Goal: Task Accomplishment & Management: Complete application form

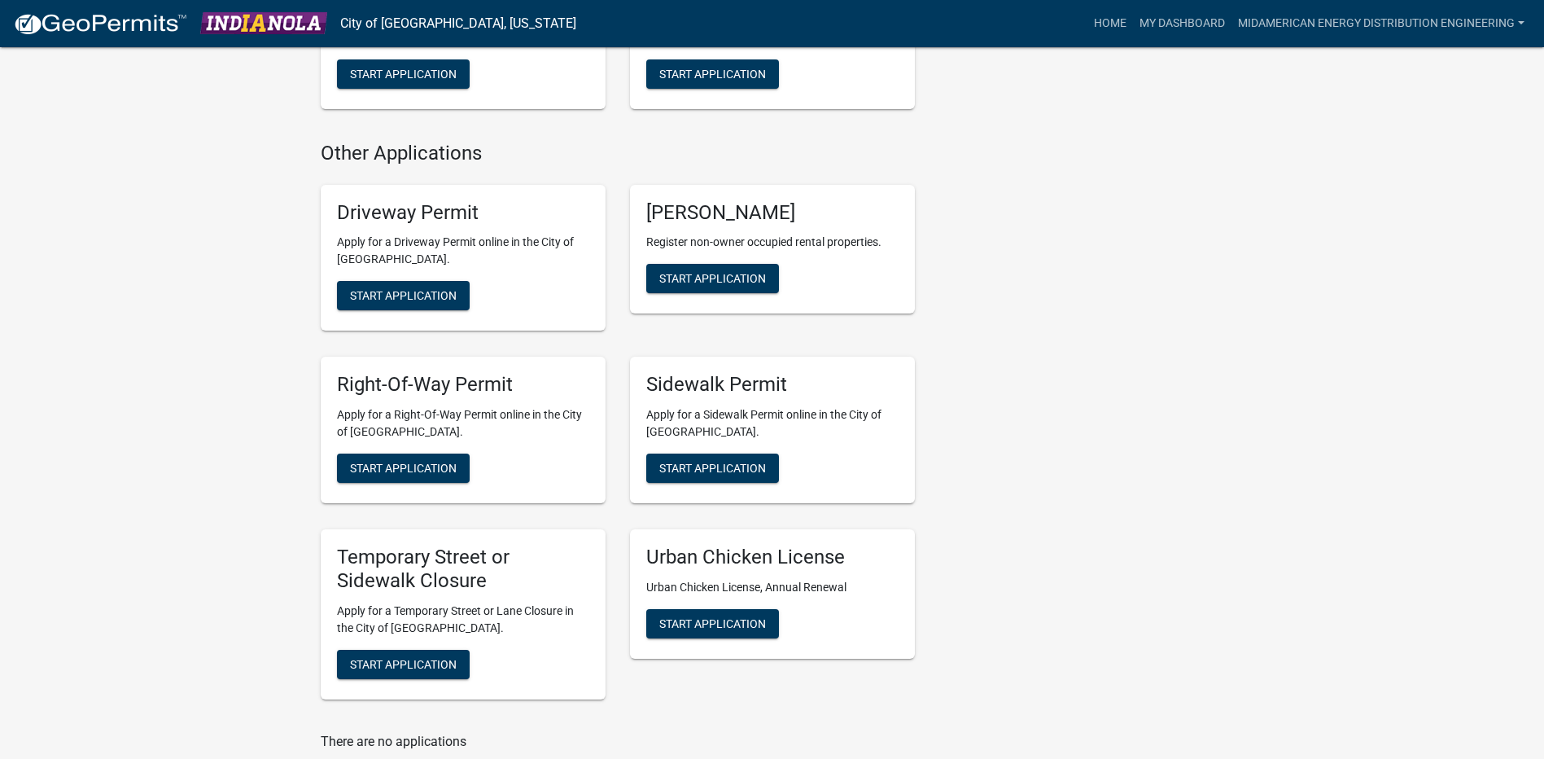
scroll to position [733, 0]
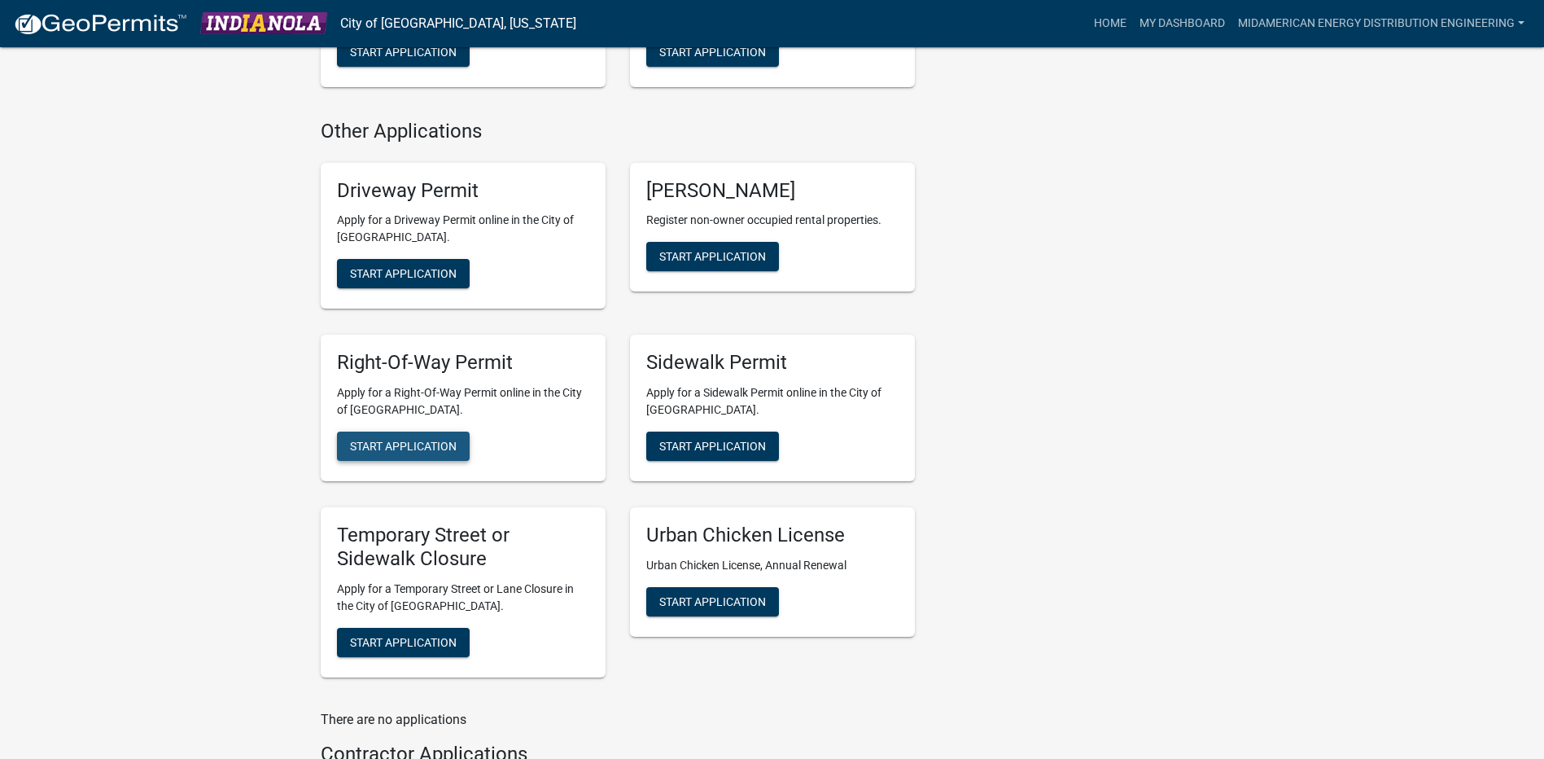
click at [464, 440] on button "Start Application" at bounding box center [403, 445] width 133 height 29
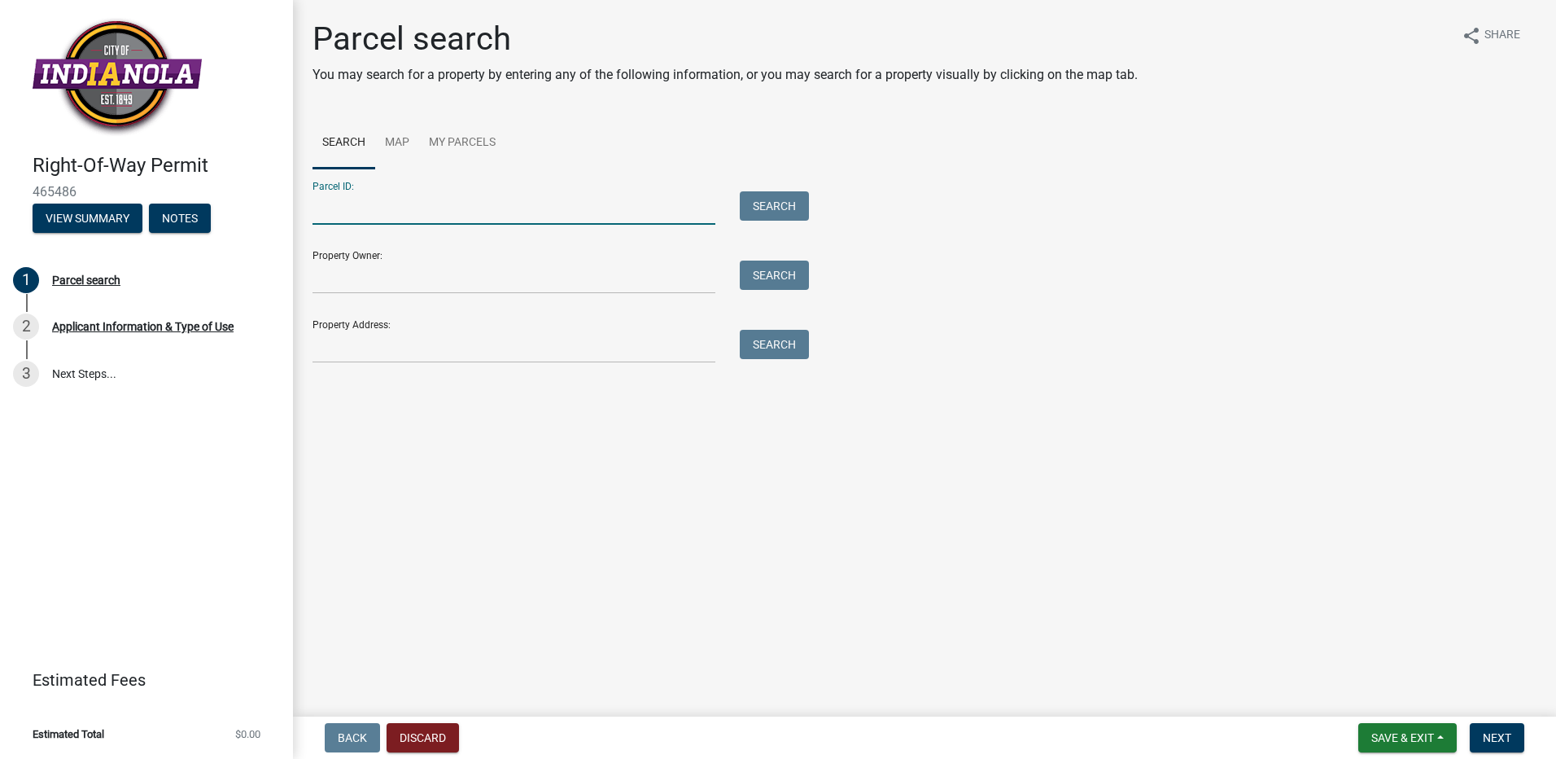
click at [639, 212] on input "Parcel ID:" at bounding box center [514, 207] width 403 height 33
click at [396, 138] on link "Map" at bounding box center [397, 143] width 44 height 52
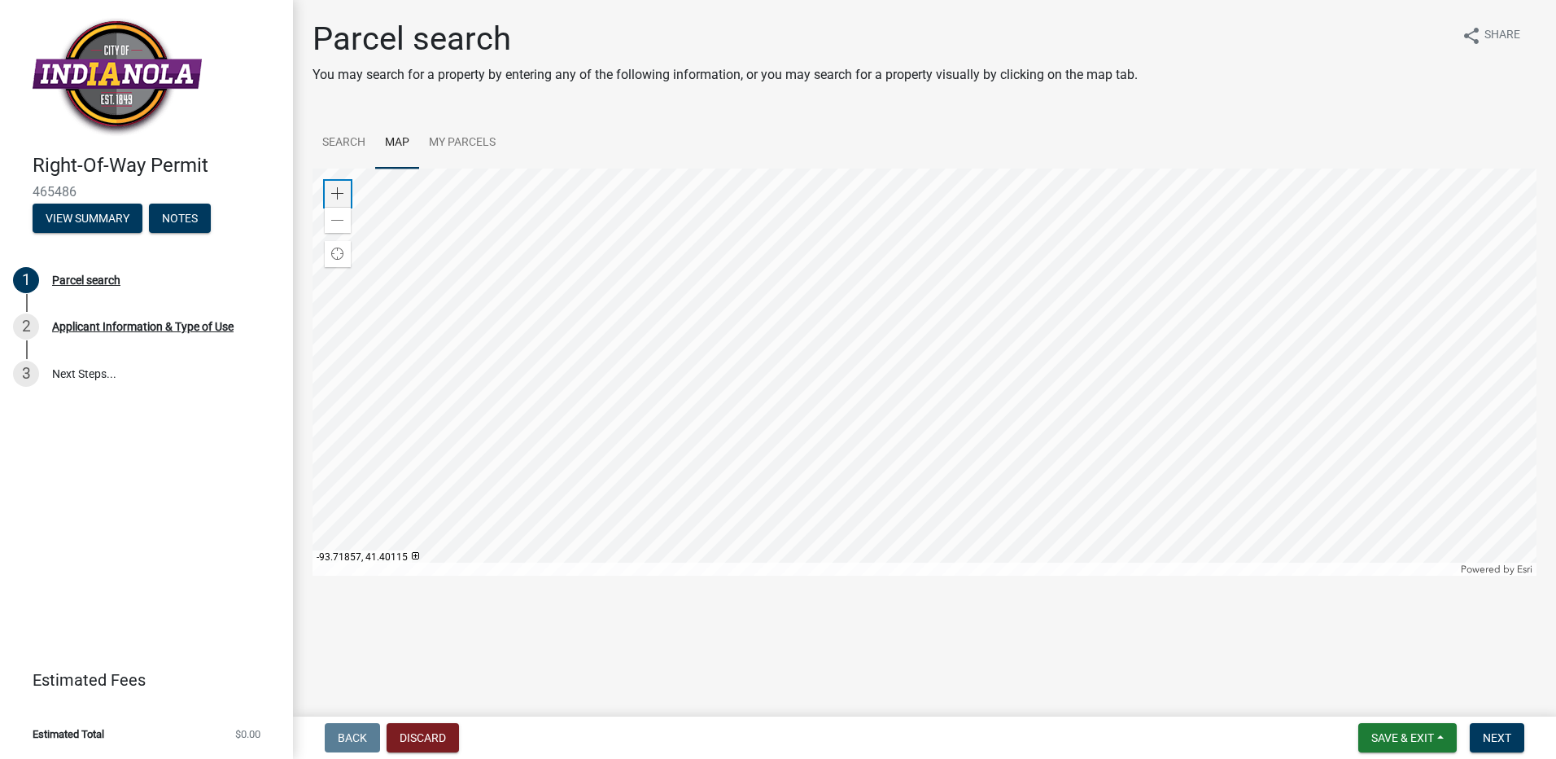
click at [339, 191] on span at bounding box center [337, 193] width 13 height 13
click at [978, 457] on div at bounding box center [925, 371] width 1224 height 407
click at [336, 194] on span at bounding box center [337, 193] width 13 height 13
click at [830, 286] on div at bounding box center [925, 371] width 1224 height 407
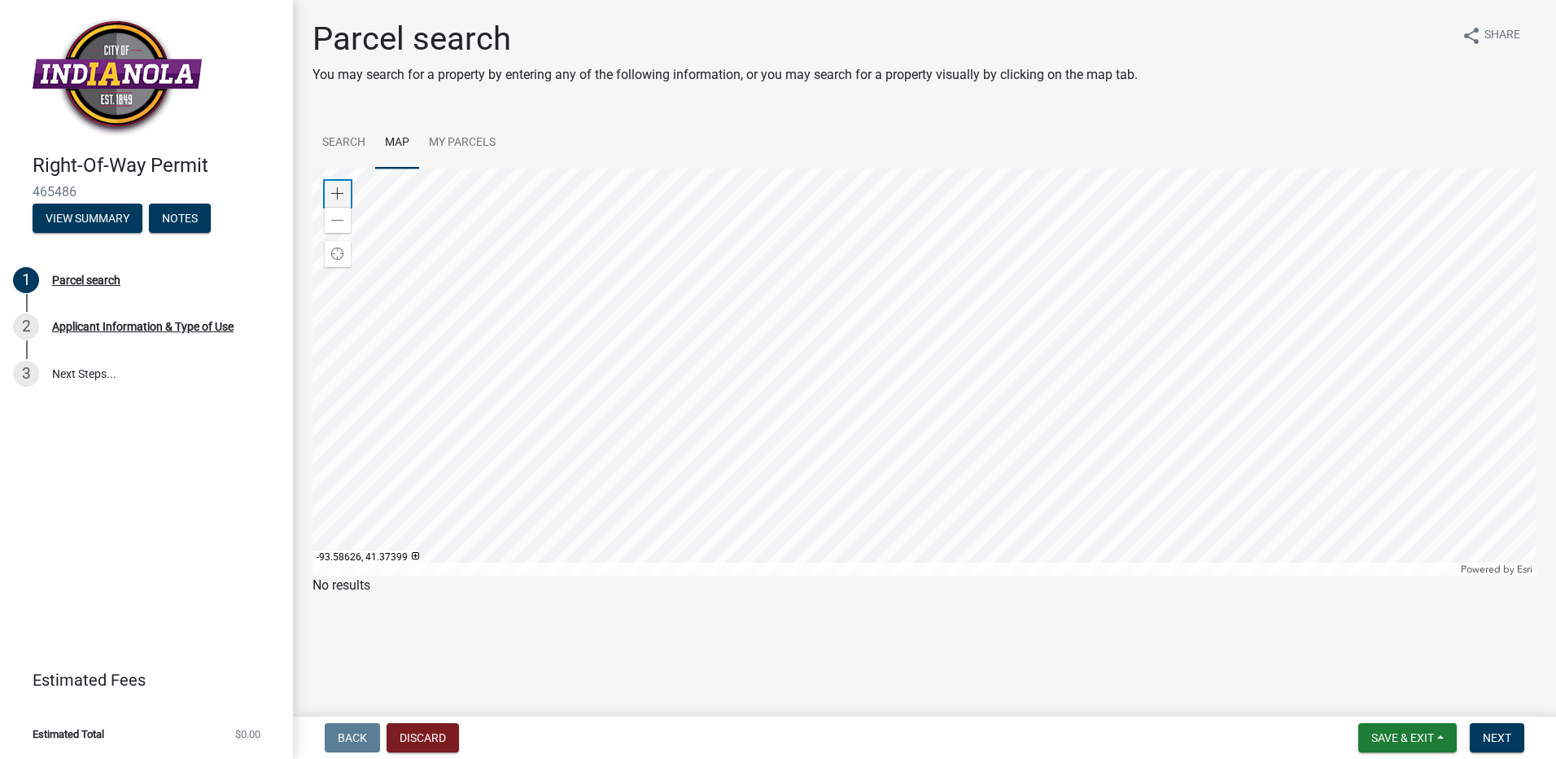
click at [331, 190] on div "Zoom in" at bounding box center [338, 194] width 26 height 26
click at [1251, 483] on div at bounding box center [925, 371] width 1224 height 407
click at [336, 192] on span at bounding box center [337, 193] width 13 height 13
click at [903, 396] on div at bounding box center [925, 371] width 1224 height 407
click at [929, 370] on div at bounding box center [925, 371] width 1224 height 407
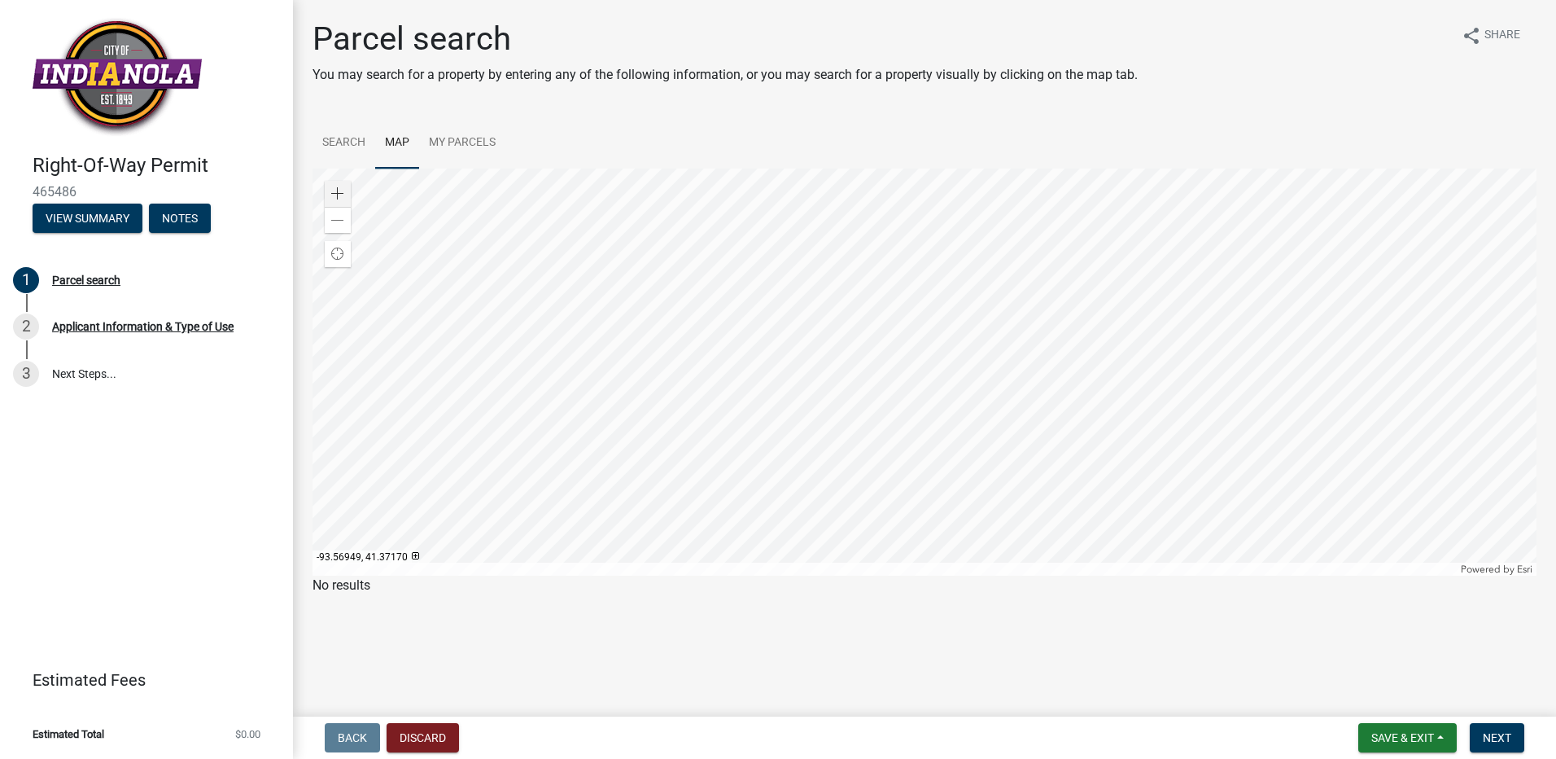
click at [919, 387] on div at bounding box center [925, 371] width 1224 height 407
click at [908, 404] on div at bounding box center [925, 371] width 1224 height 407
click at [899, 364] on div at bounding box center [925, 371] width 1224 height 407
click at [1174, 331] on div at bounding box center [925, 371] width 1224 height 407
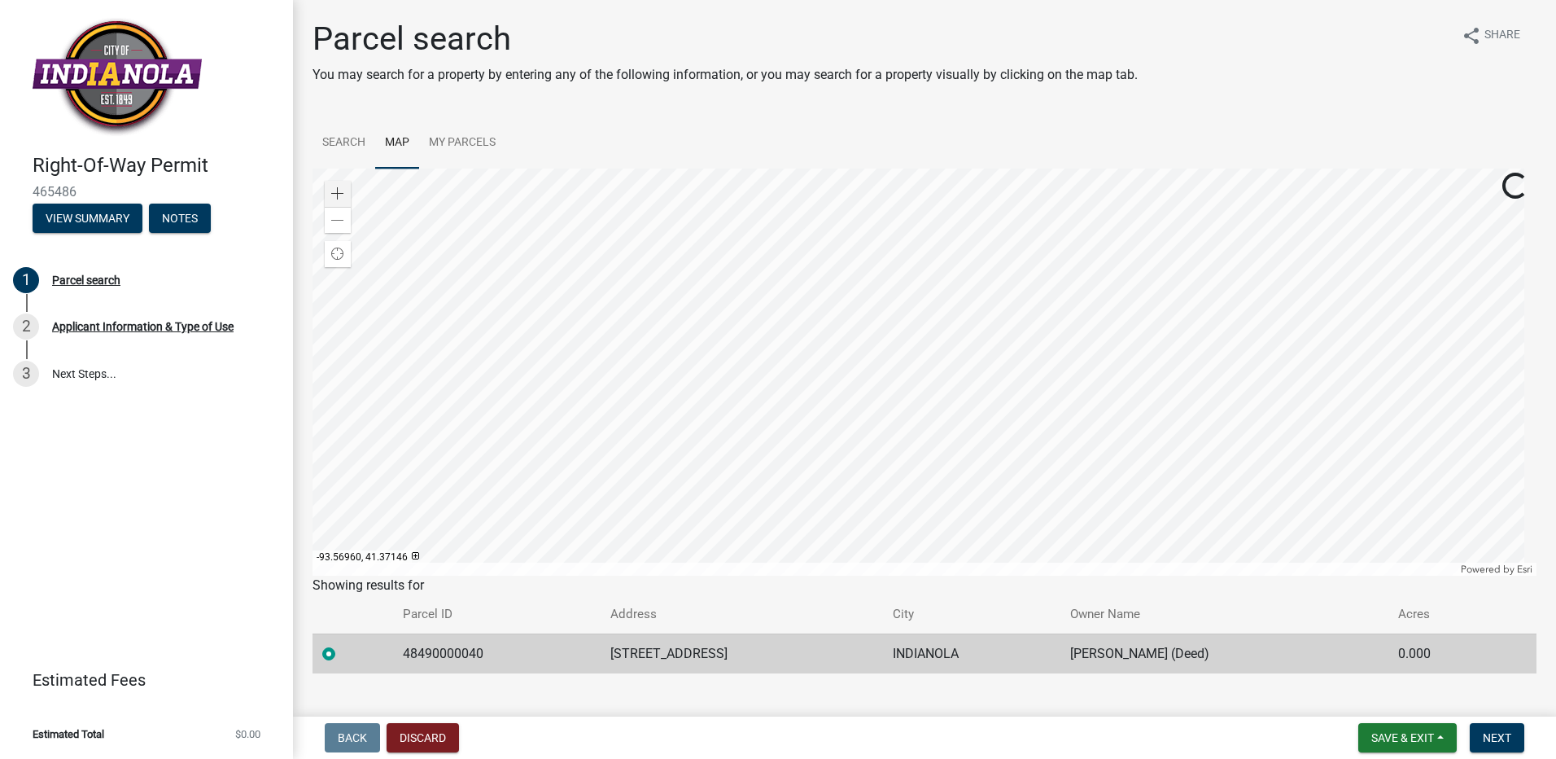
click at [900, 427] on div at bounding box center [925, 371] width 1224 height 407
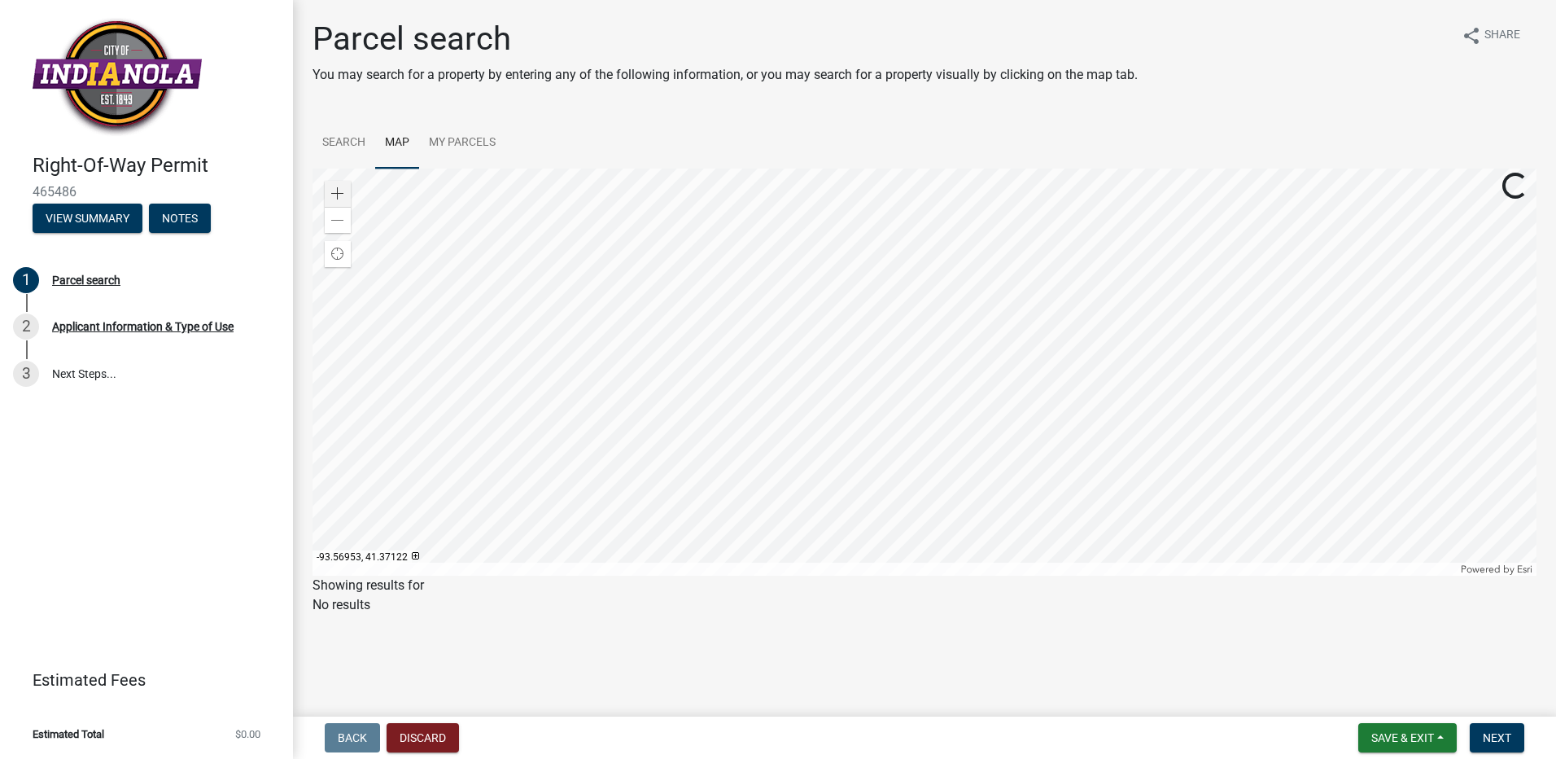
click at [915, 467] on div at bounding box center [925, 371] width 1224 height 407
click at [915, 470] on div at bounding box center [925, 371] width 1224 height 407
click at [929, 393] on div at bounding box center [925, 371] width 1224 height 407
click at [903, 356] on div at bounding box center [925, 371] width 1224 height 407
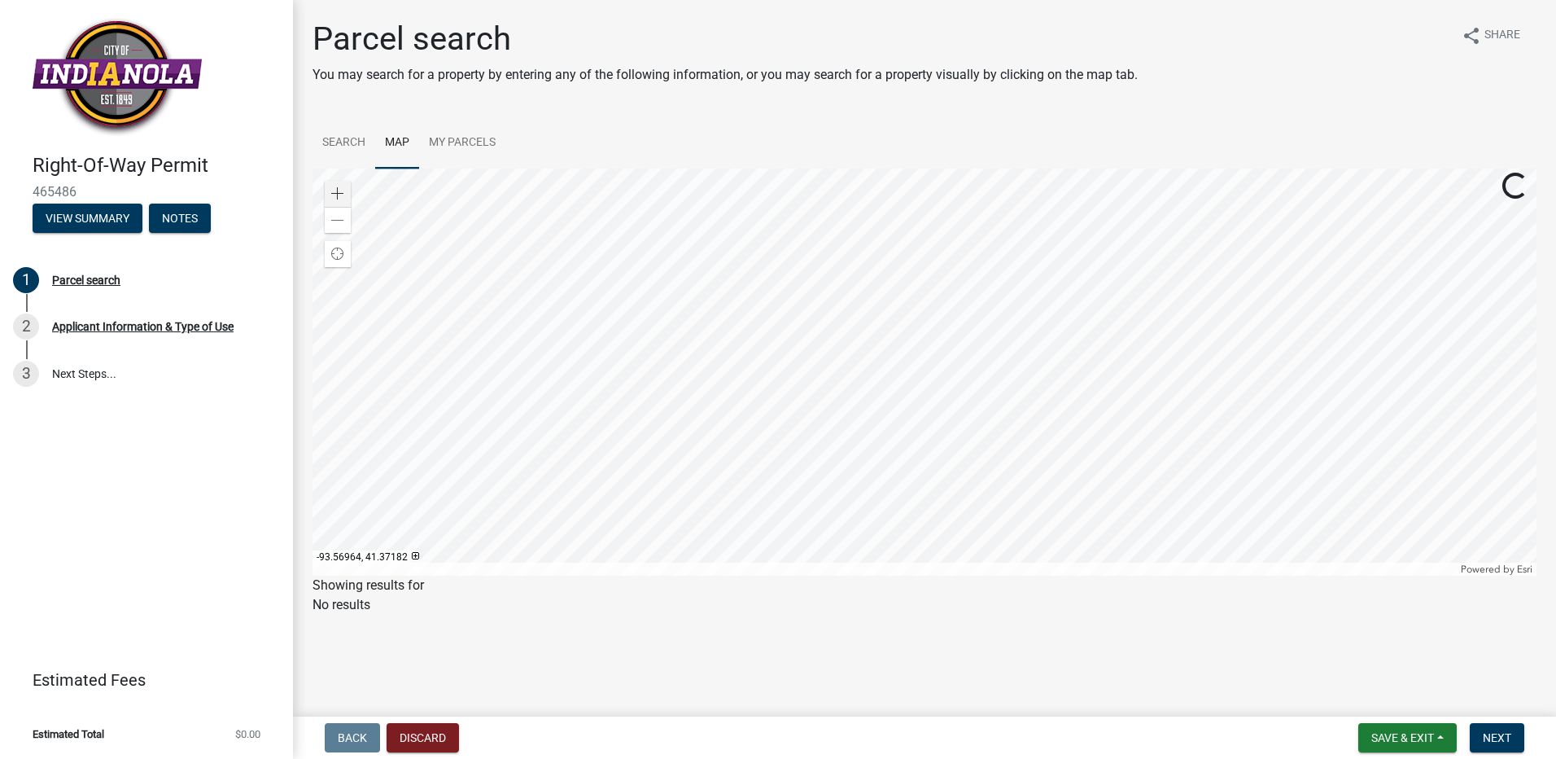
click at [895, 382] on div at bounding box center [925, 371] width 1224 height 407
click at [356, 138] on link "Search" at bounding box center [344, 143] width 63 height 52
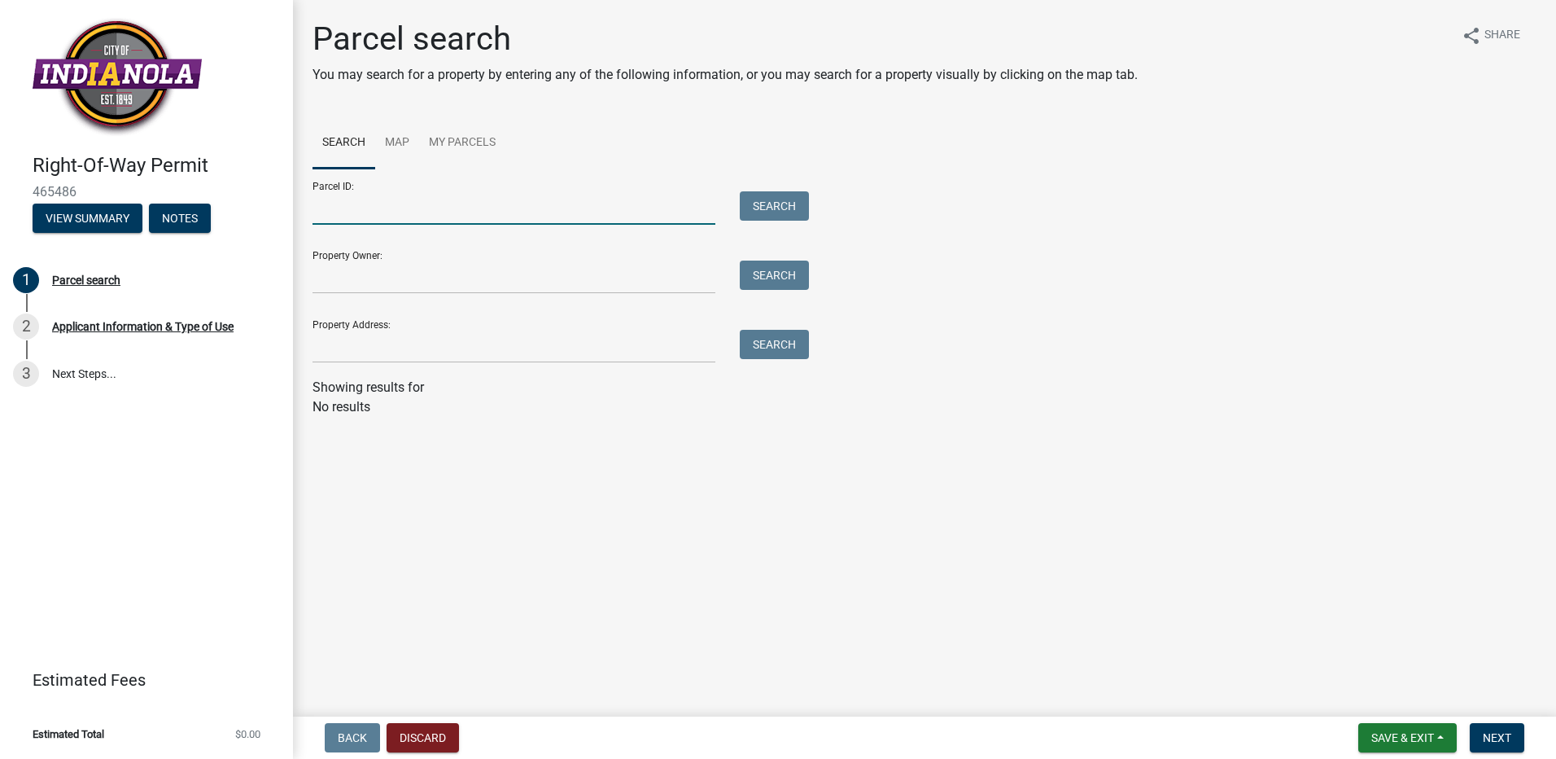
click at [440, 223] on input "Parcel ID:" at bounding box center [514, 207] width 403 height 33
type input "48870240627"
click at [769, 207] on button "Search" at bounding box center [774, 205] width 69 height 29
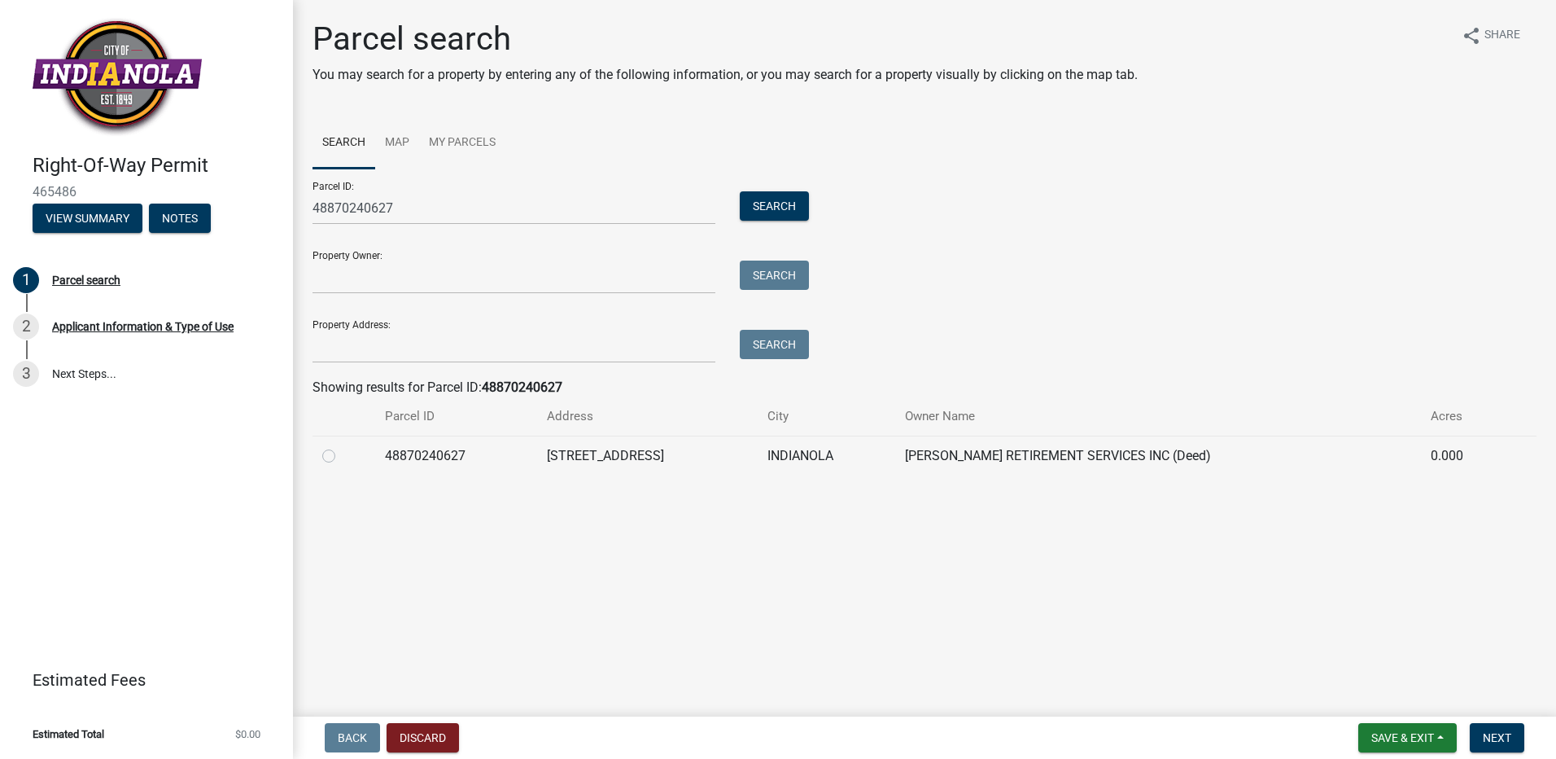
click at [336, 453] on div at bounding box center [343, 456] width 43 height 20
click at [342, 446] on label at bounding box center [342, 446] width 0 height 0
click at [342, 456] on input "radio" at bounding box center [347, 451] width 11 height 11
radio input "true"
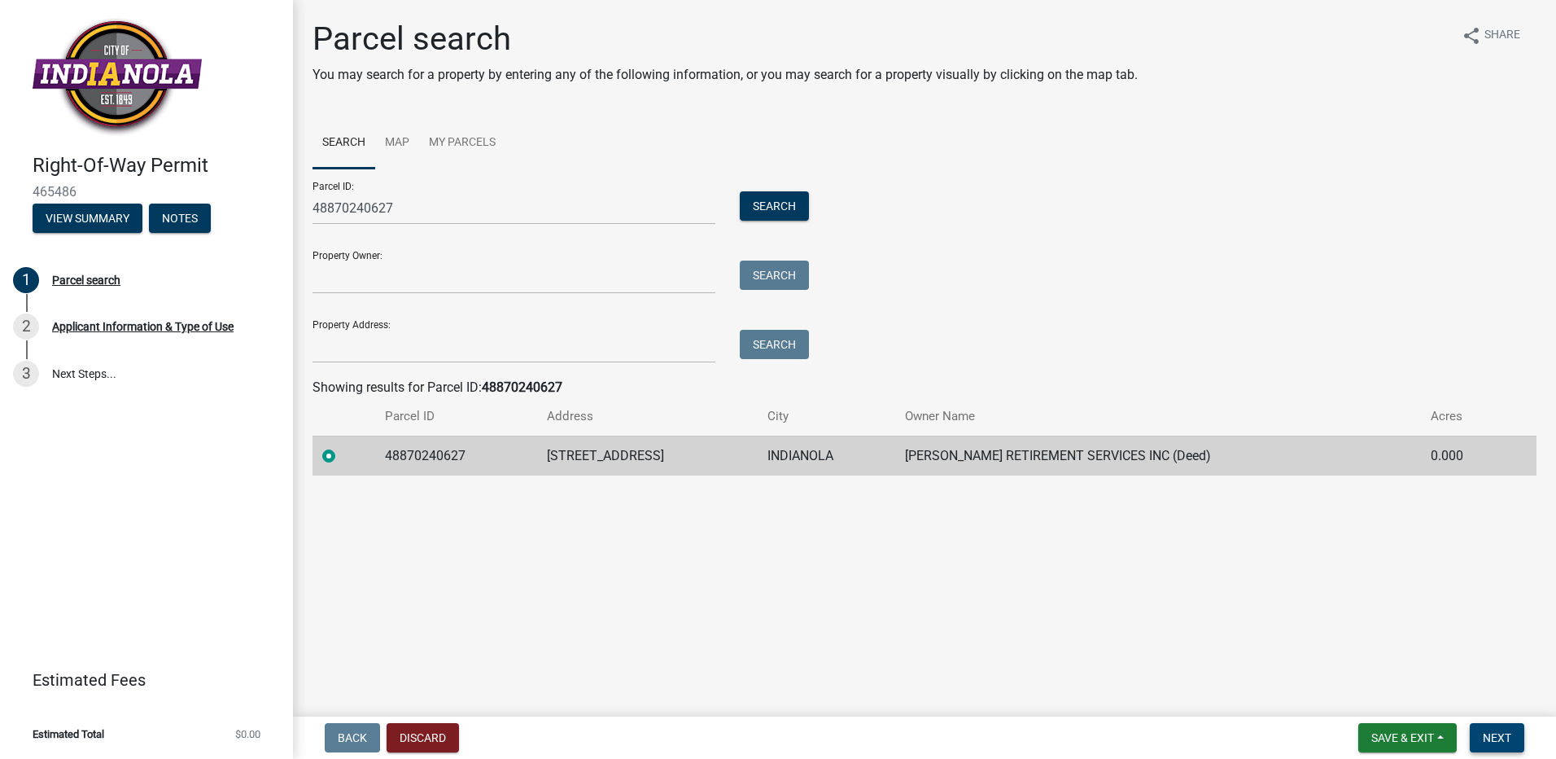
click at [1519, 737] on button "Next" at bounding box center [1497, 737] width 55 height 29
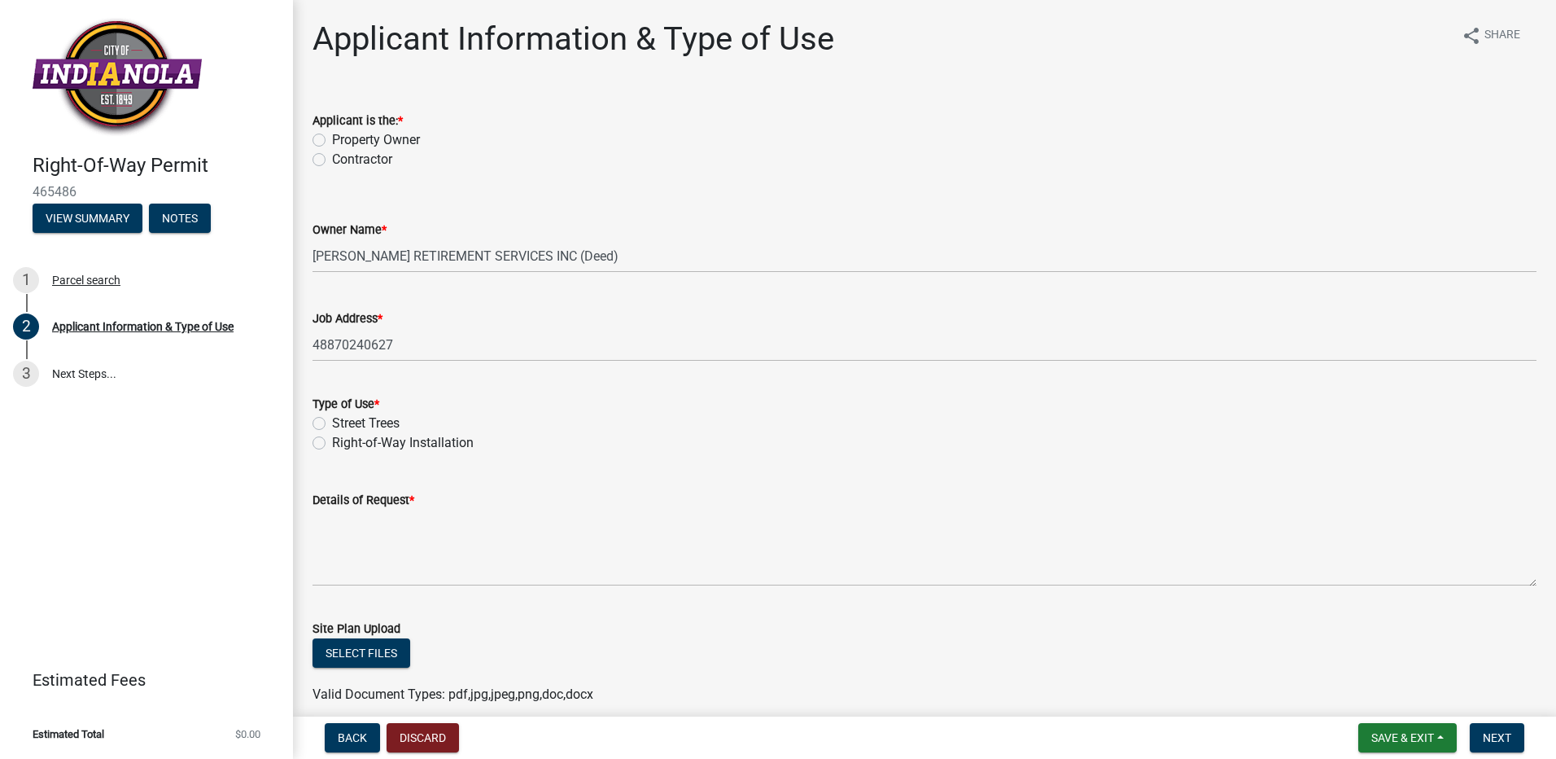
click at [332, 446] on label "Right-of-Way Installation" at bounding box center [403, 443] width 142 height 20
click at [332, 444] on input "Right-of-Way Installation" at bounding box center [337, 438] width 11 height 11
radio input "true"
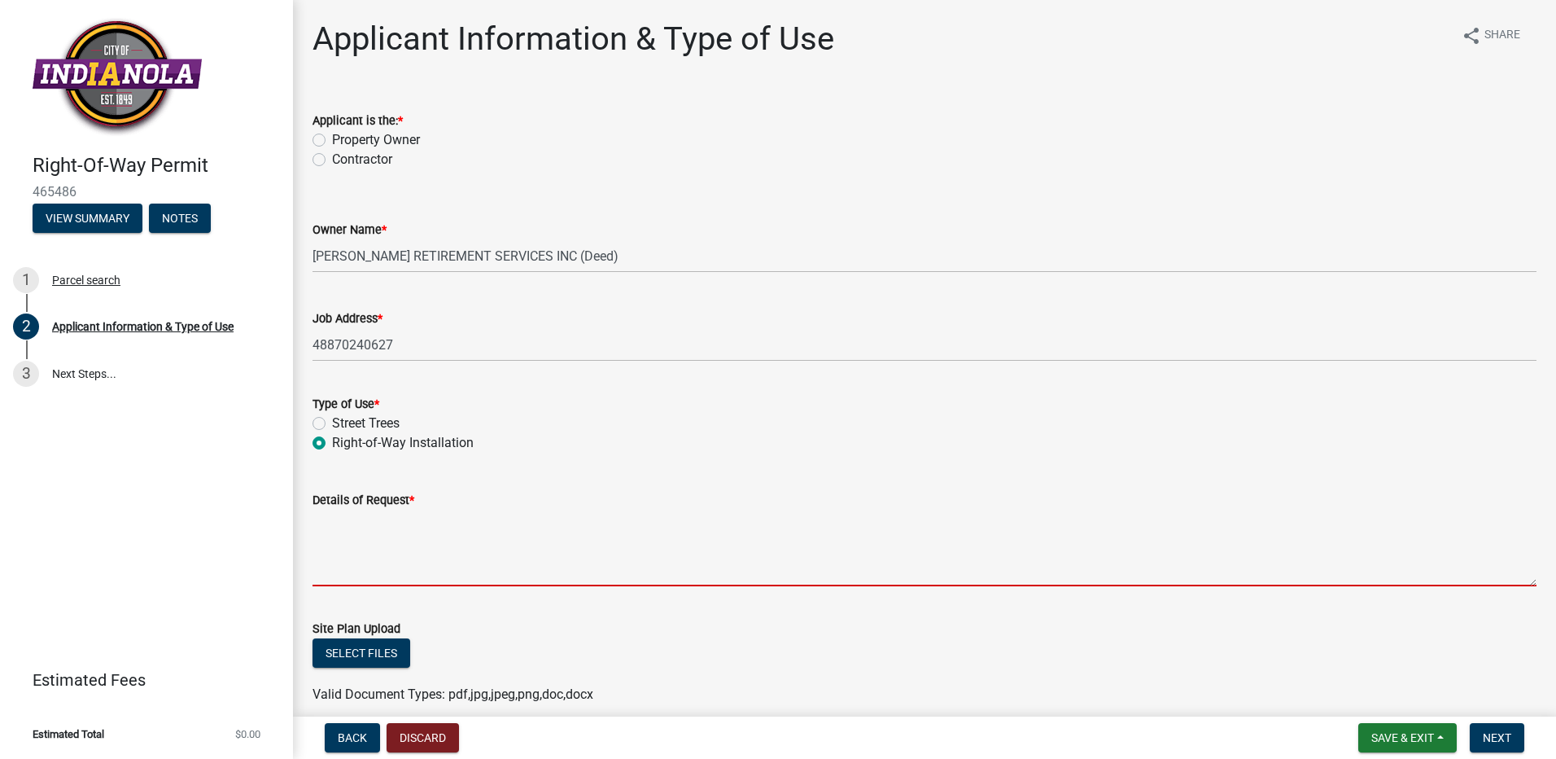
click at [453, 567] on textarea "Details of Request *" at bounding box center [925, 548] width 1224 height 77
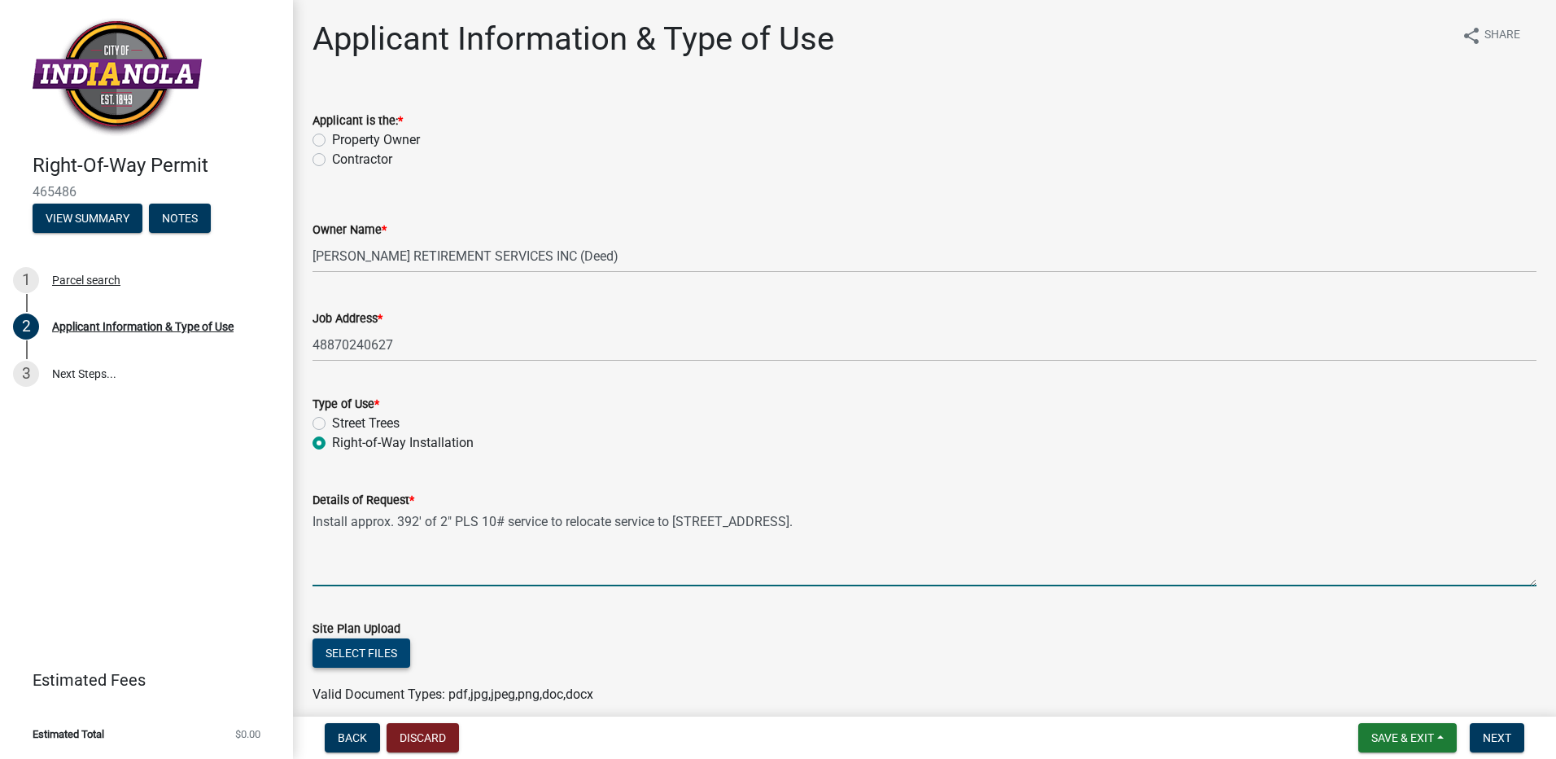
type textarea "Install approx. 392' of 2" PLS 10# service to relocate service to [STREET_ADDRE…"
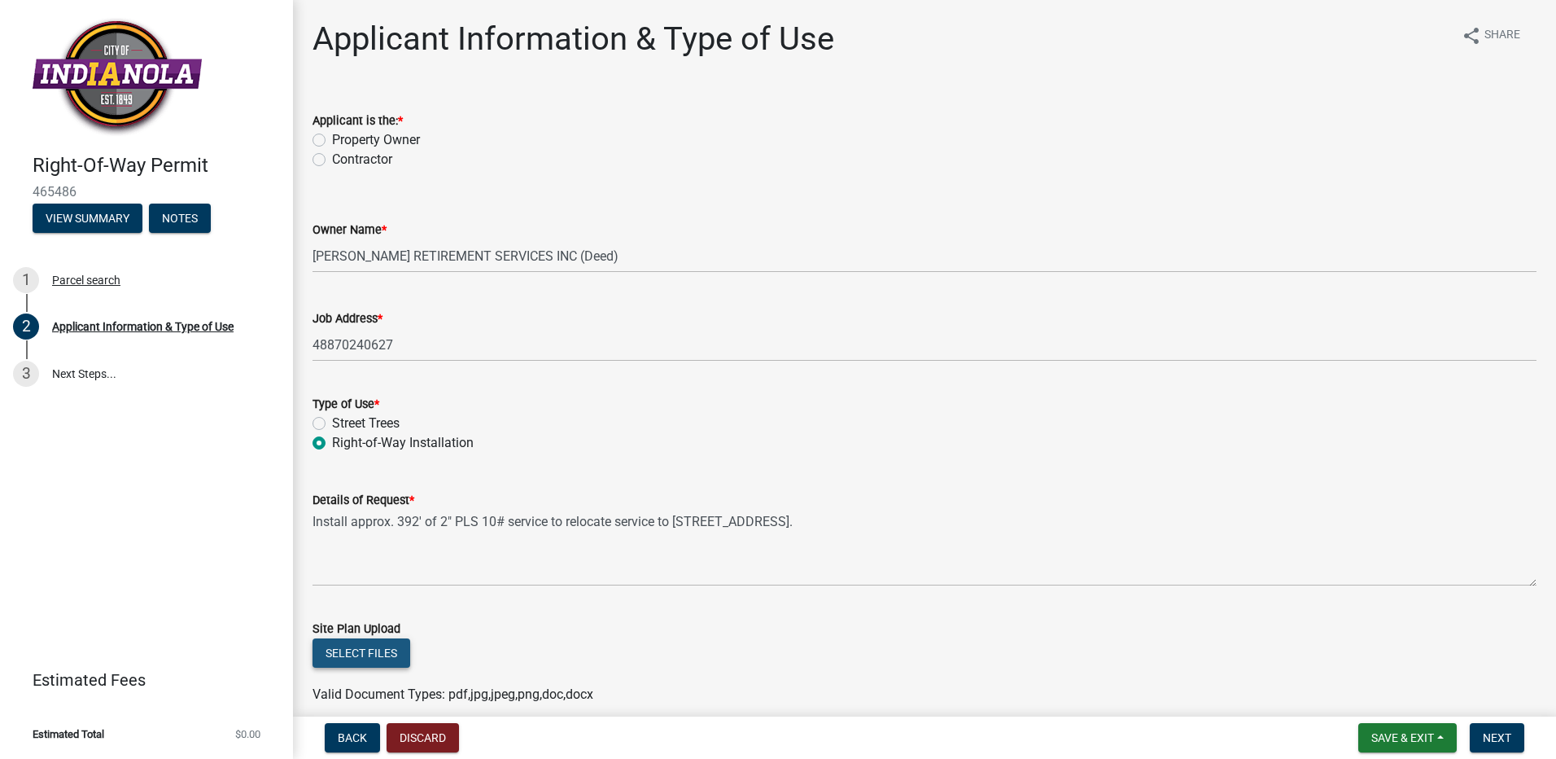
click at [339, 644] on button "Select files" at bounding box center [362, 652] width 98 height 29
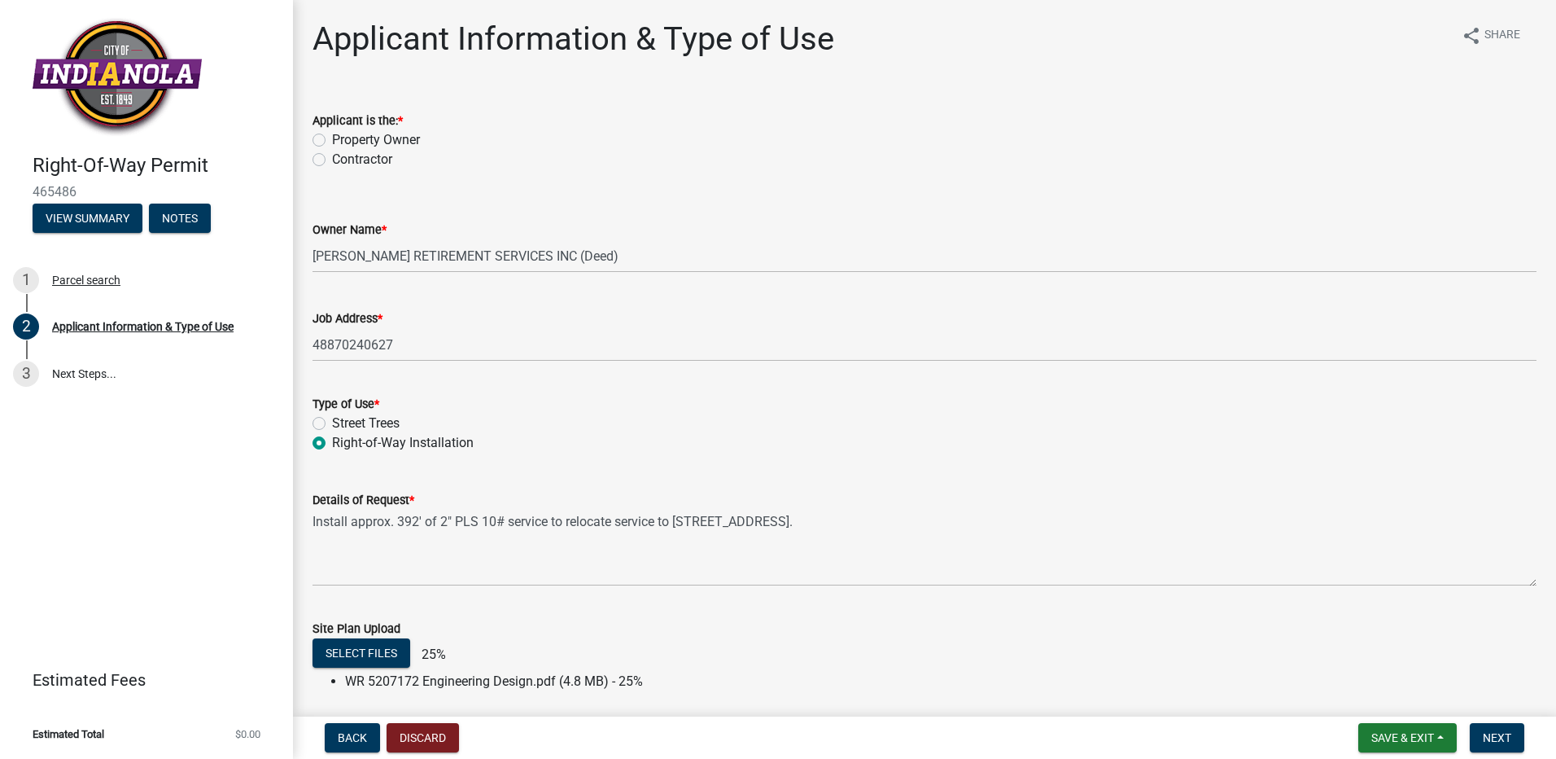
click at [361, 160] on label "Contractor" at bounding box center [362, 160] width 60 height 20
click at [343, 160] on input "Contractor" at bounding box center [337, 155] width 11 height 11
radio input "true"
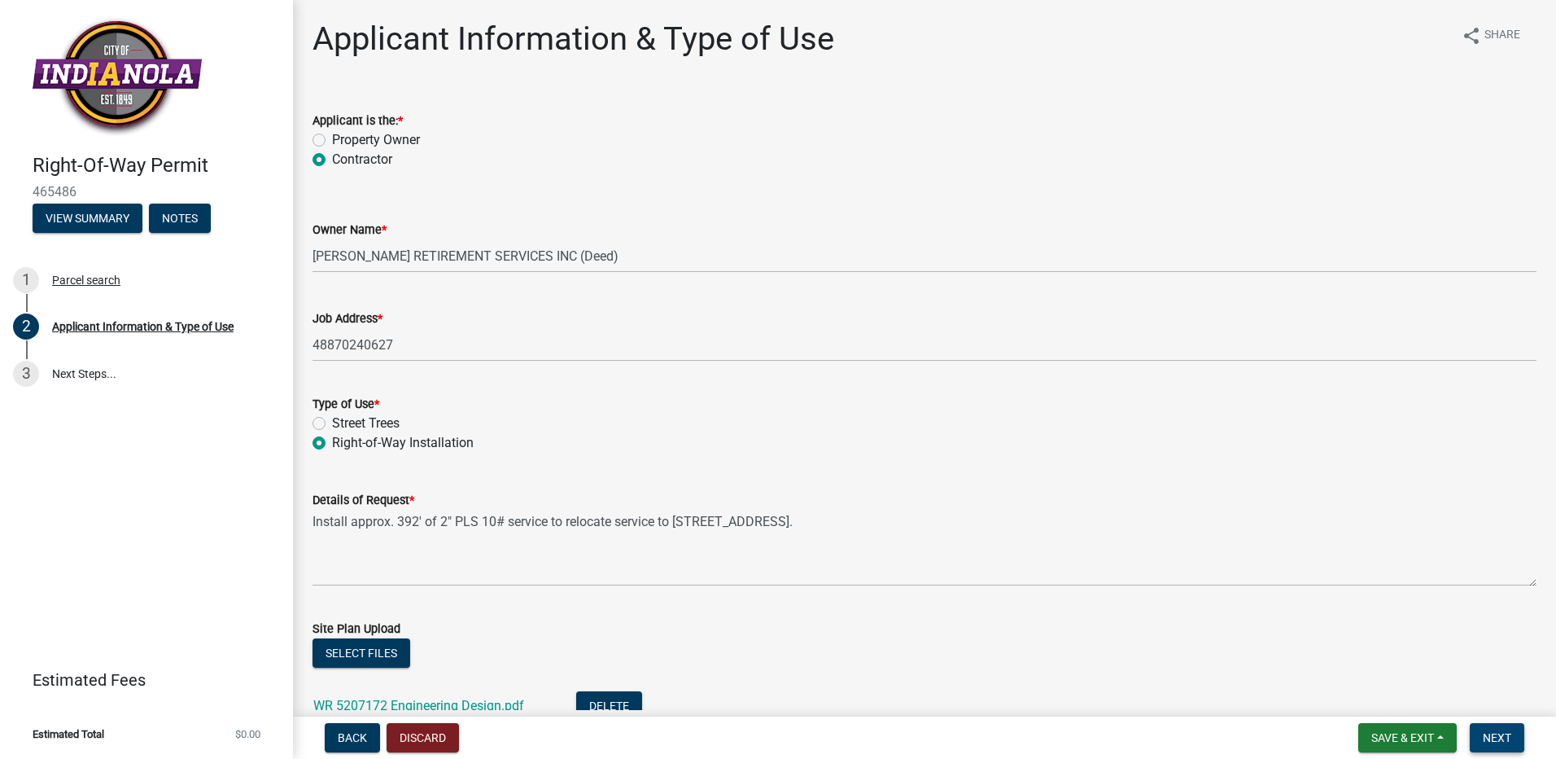
click at [1500, 731] on span "Next" at bounding box center [1497, 737] width 28 height 13
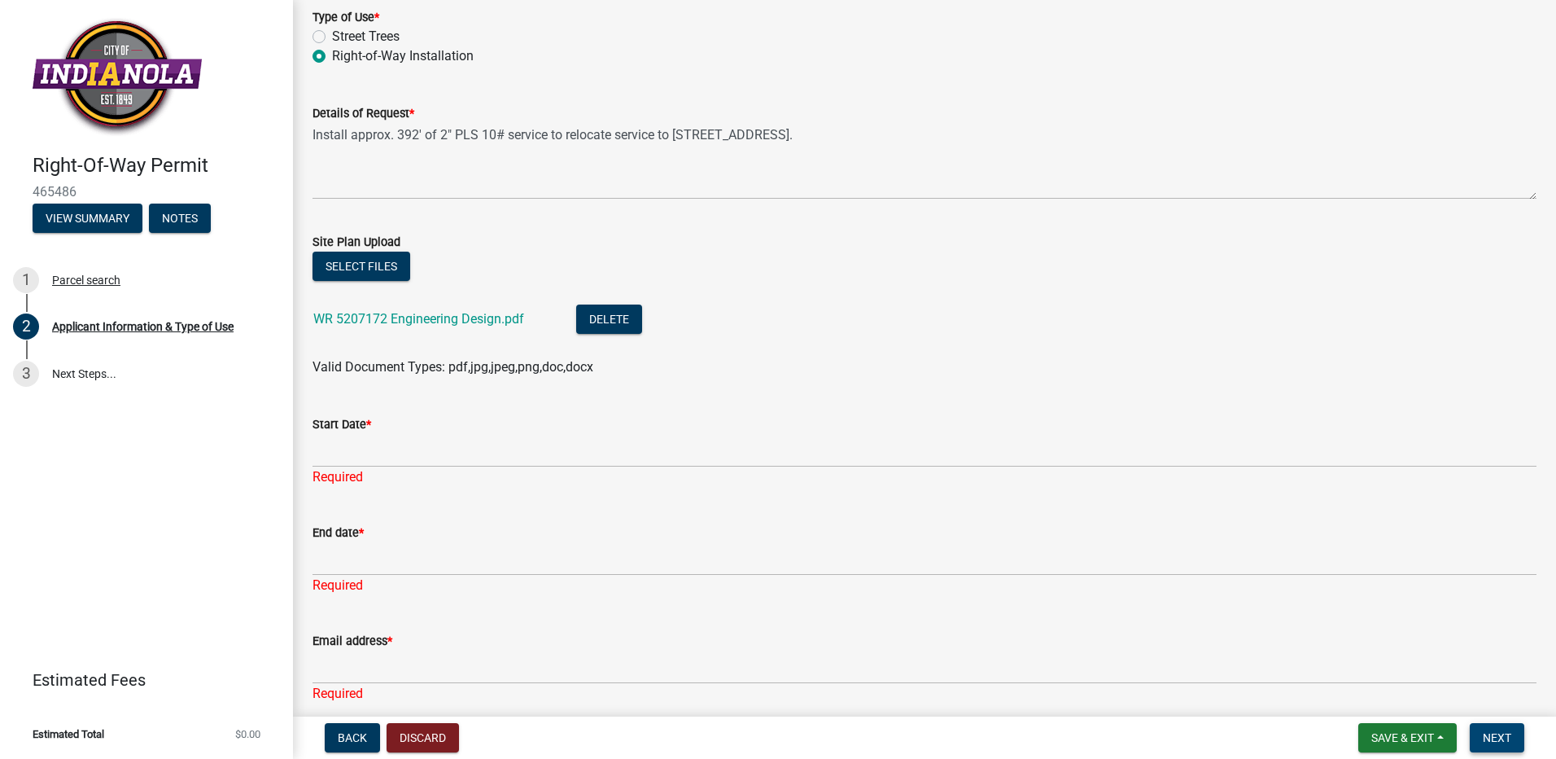
scroll to position [457, 0]
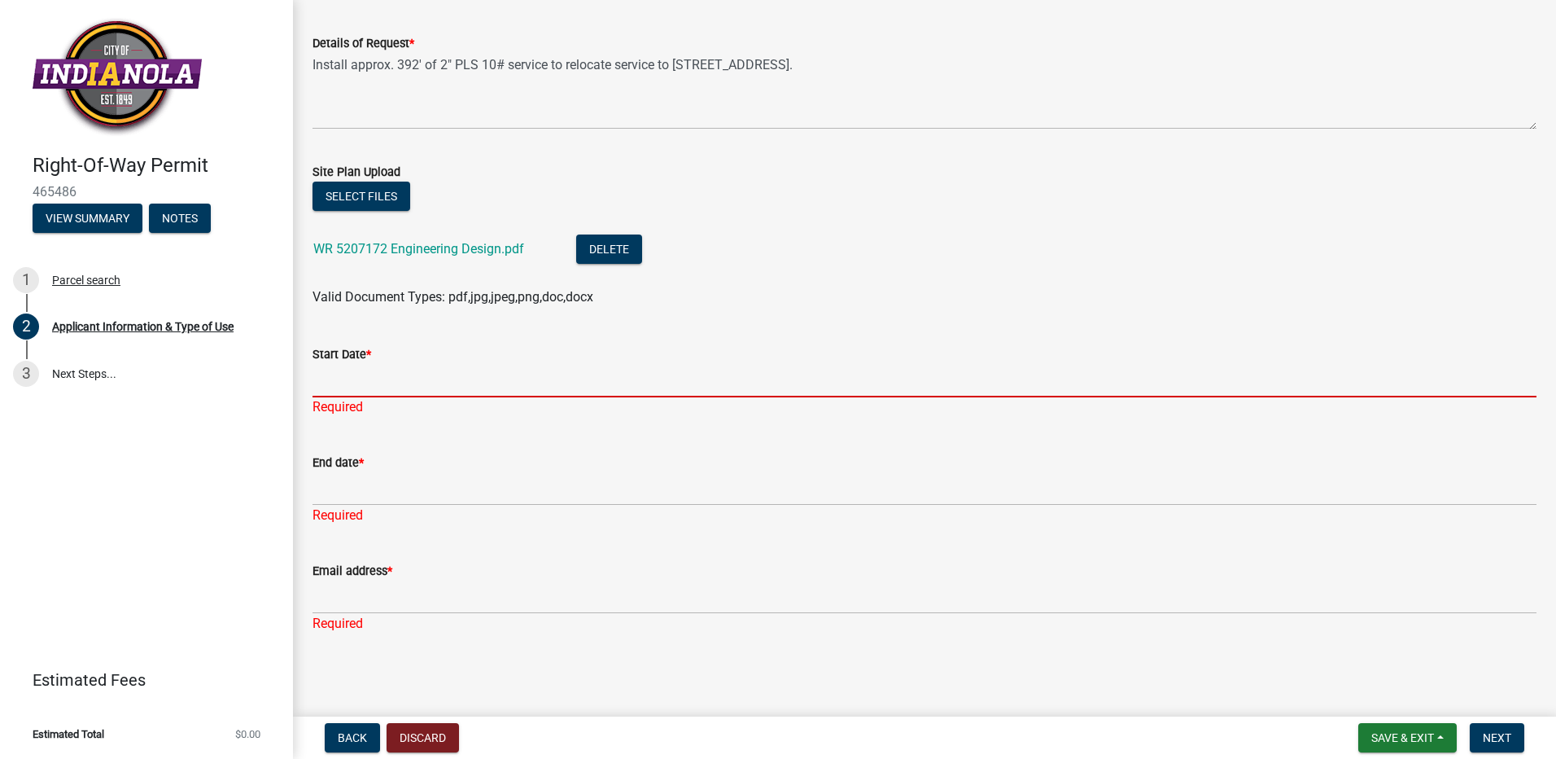
click at [428, 389] on input "Start Date *" at bounding box center [925, 380] width 1224 height 33
click at [646, 383] on input "Start Date *" at bounding box center [925, 380] width 1224 height 33
click at [376, 375] on input "Start Date *" at bounding box center [925, 380] width 1224 height 33
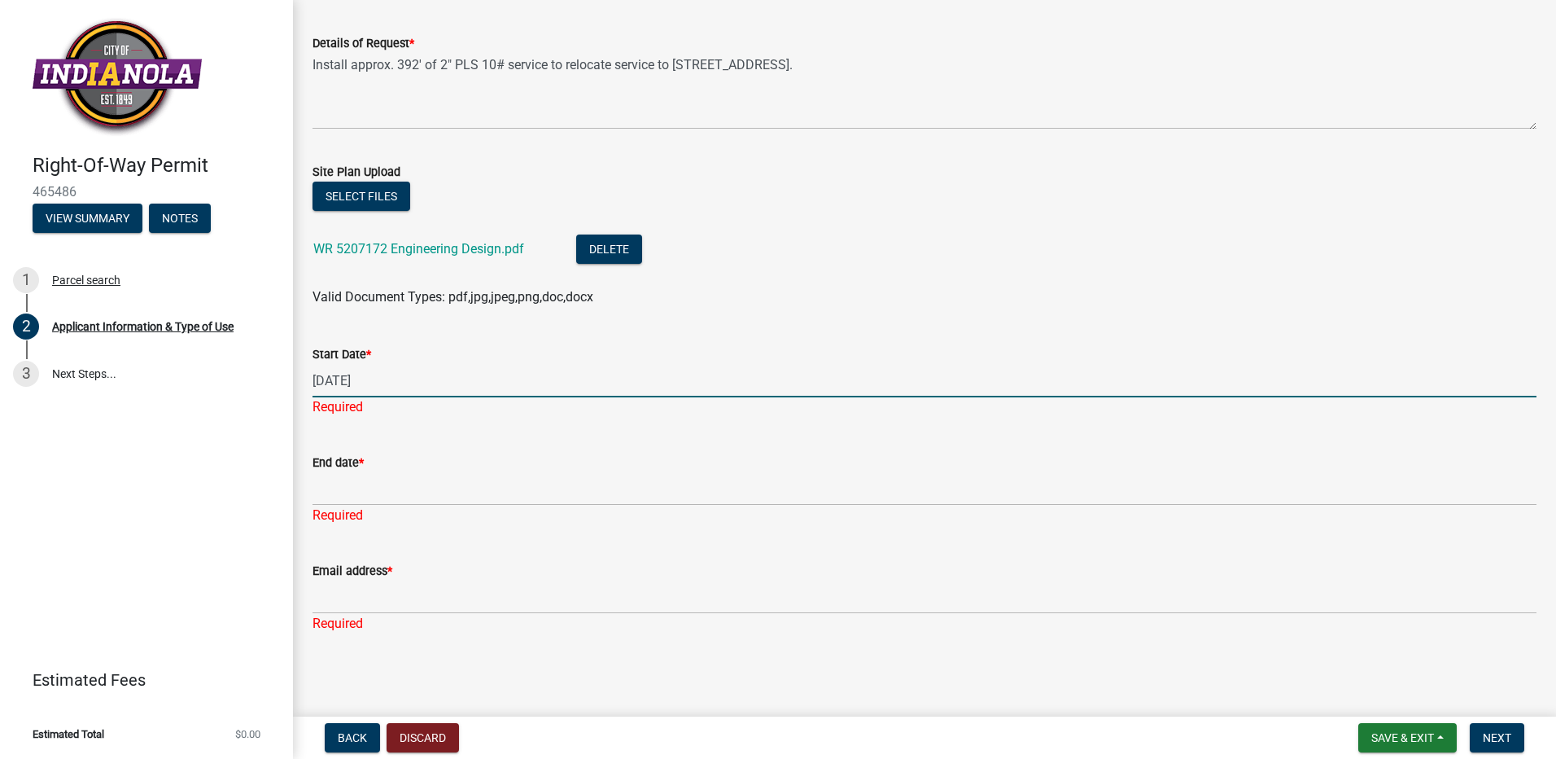
type input "[DATE]"
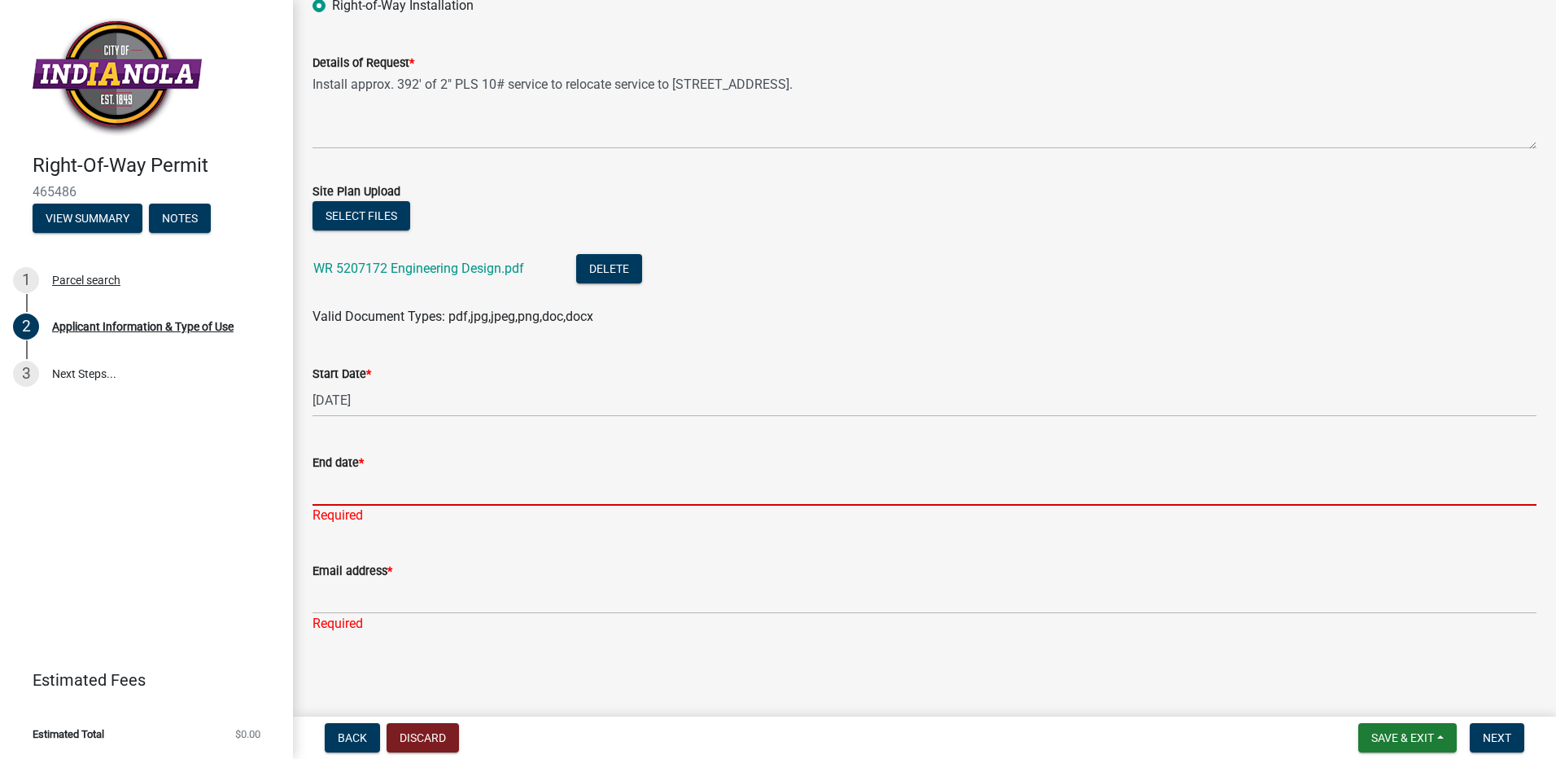
scroll to position [437, 0]
click at [368, 480] on input "End date *" at bounding box center [925, 488] width 1224 height 33
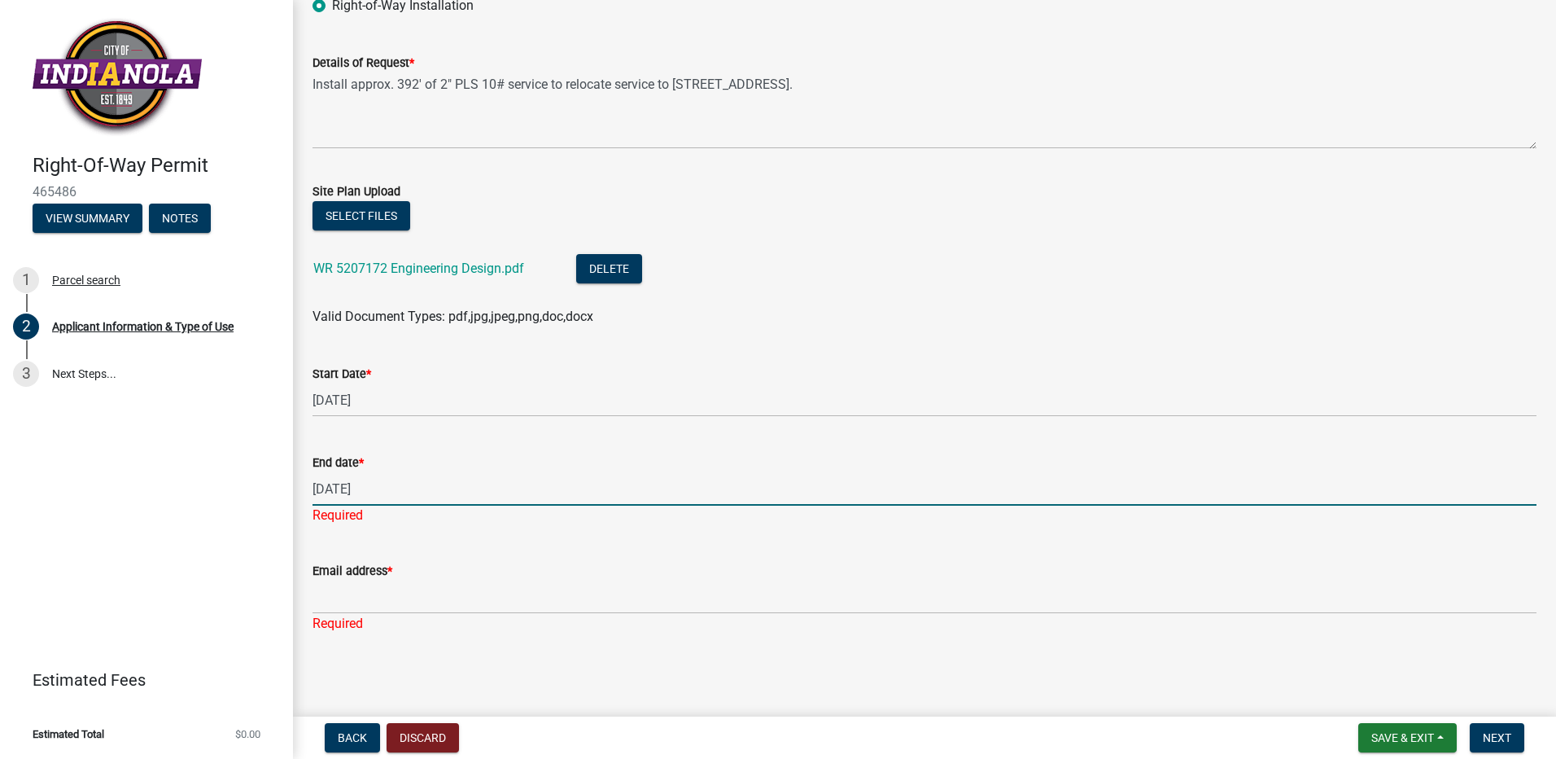
type input "[DATE]"
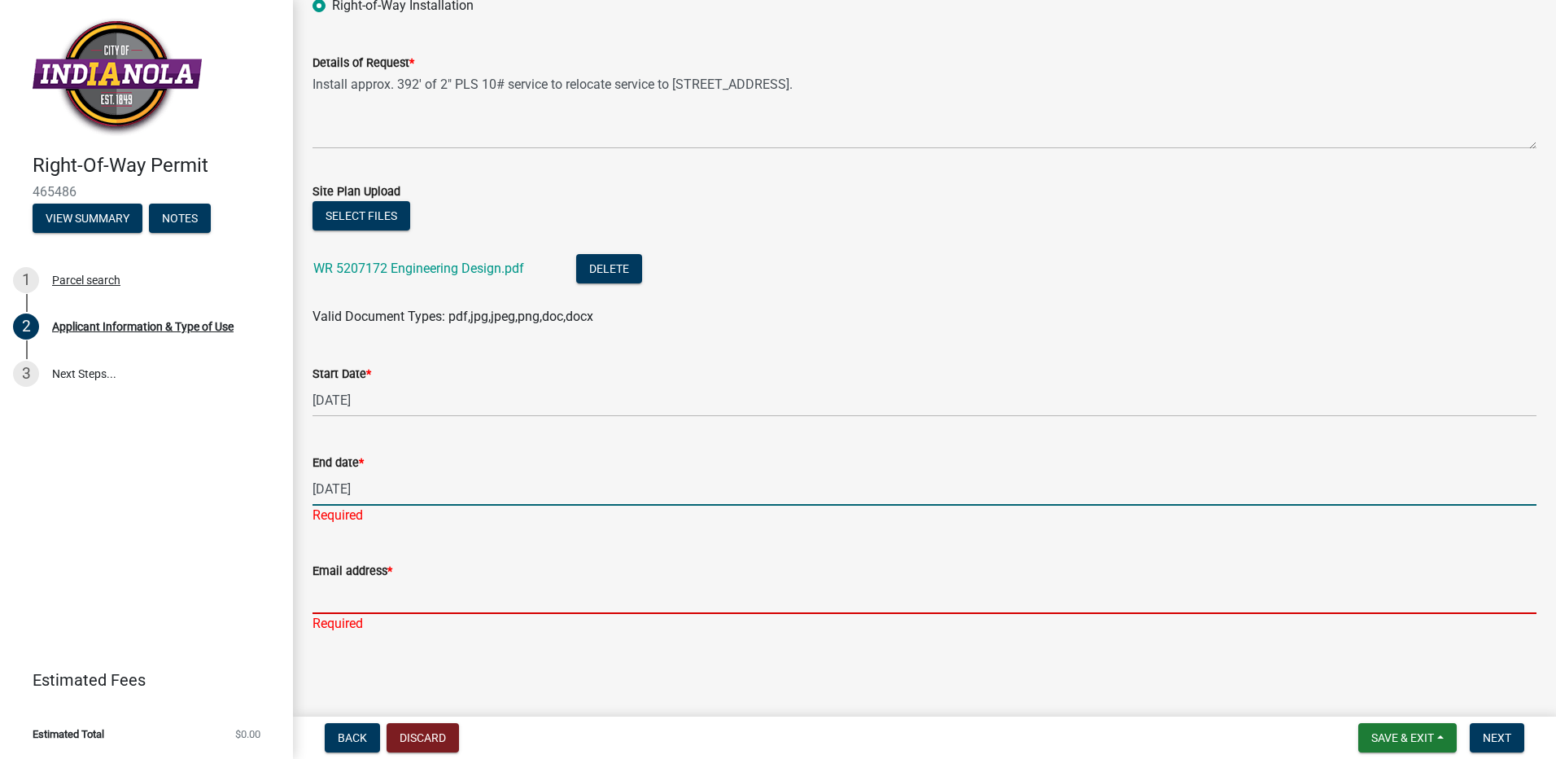
click at [387, 606] on input "Email address *" at bounding box center [925, 596] width 1224 height 33
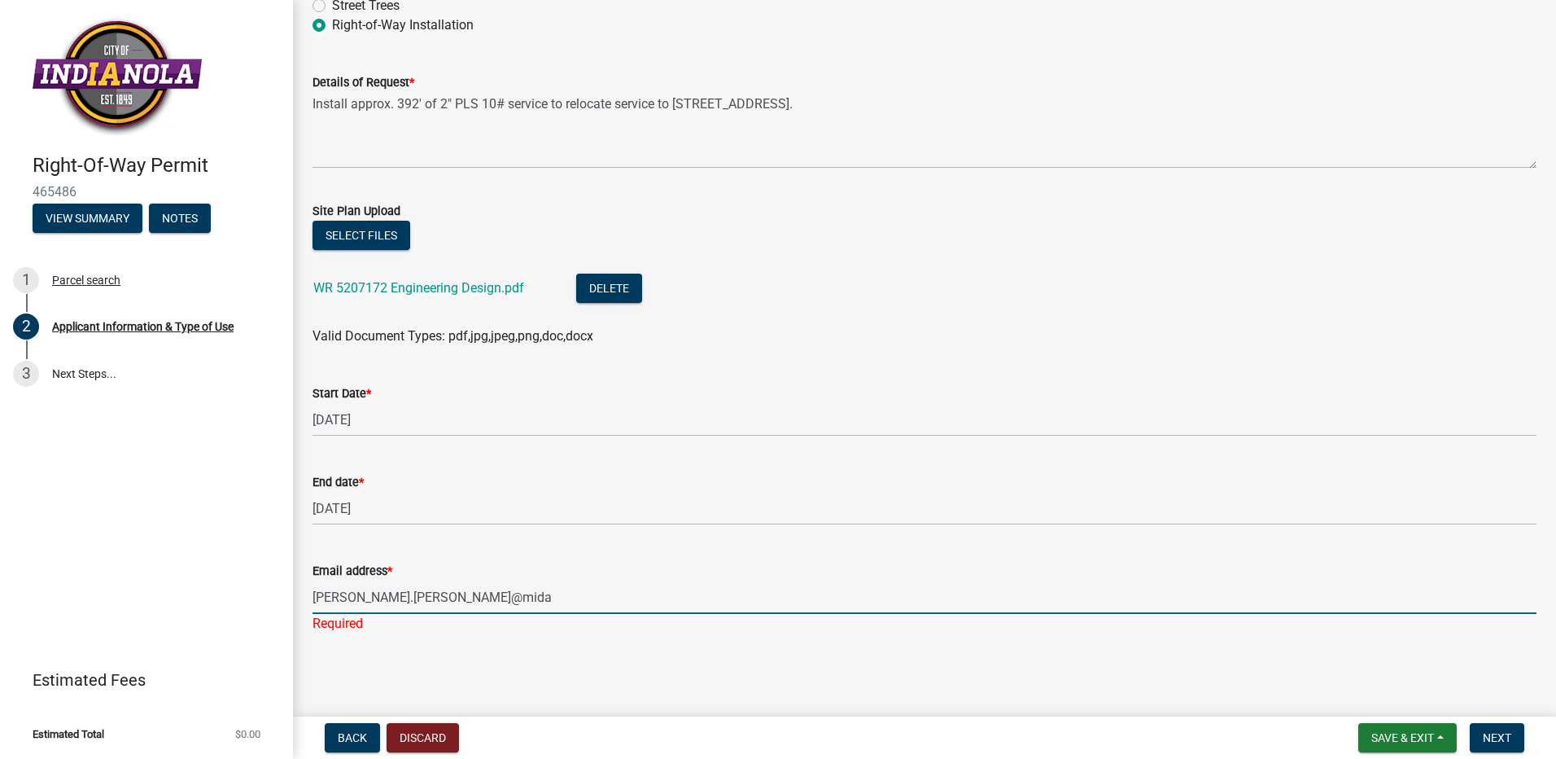
type input "[PERSON_NAME][EMAIL_ADDRESS][PERSON_NAME][DOMAIN_NAME]"
click at [1507, 736] on span "Next" at bounding box center [1497, 737] width 28 height 13
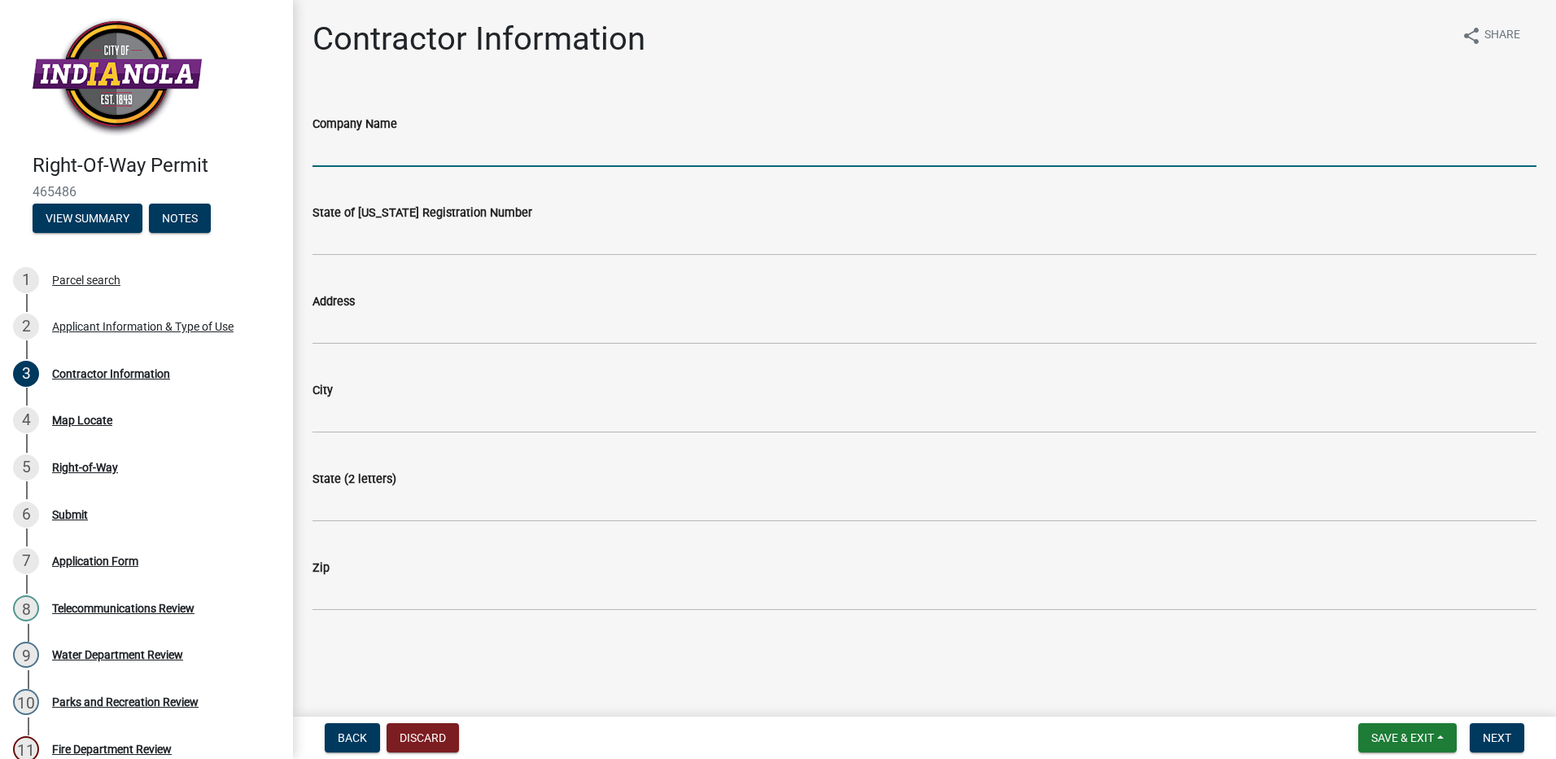
click at [483, 160] on input "Company Name" at bounding box center [925, 149] width 1224 height 33
type input "MidAmerican Energy Co"
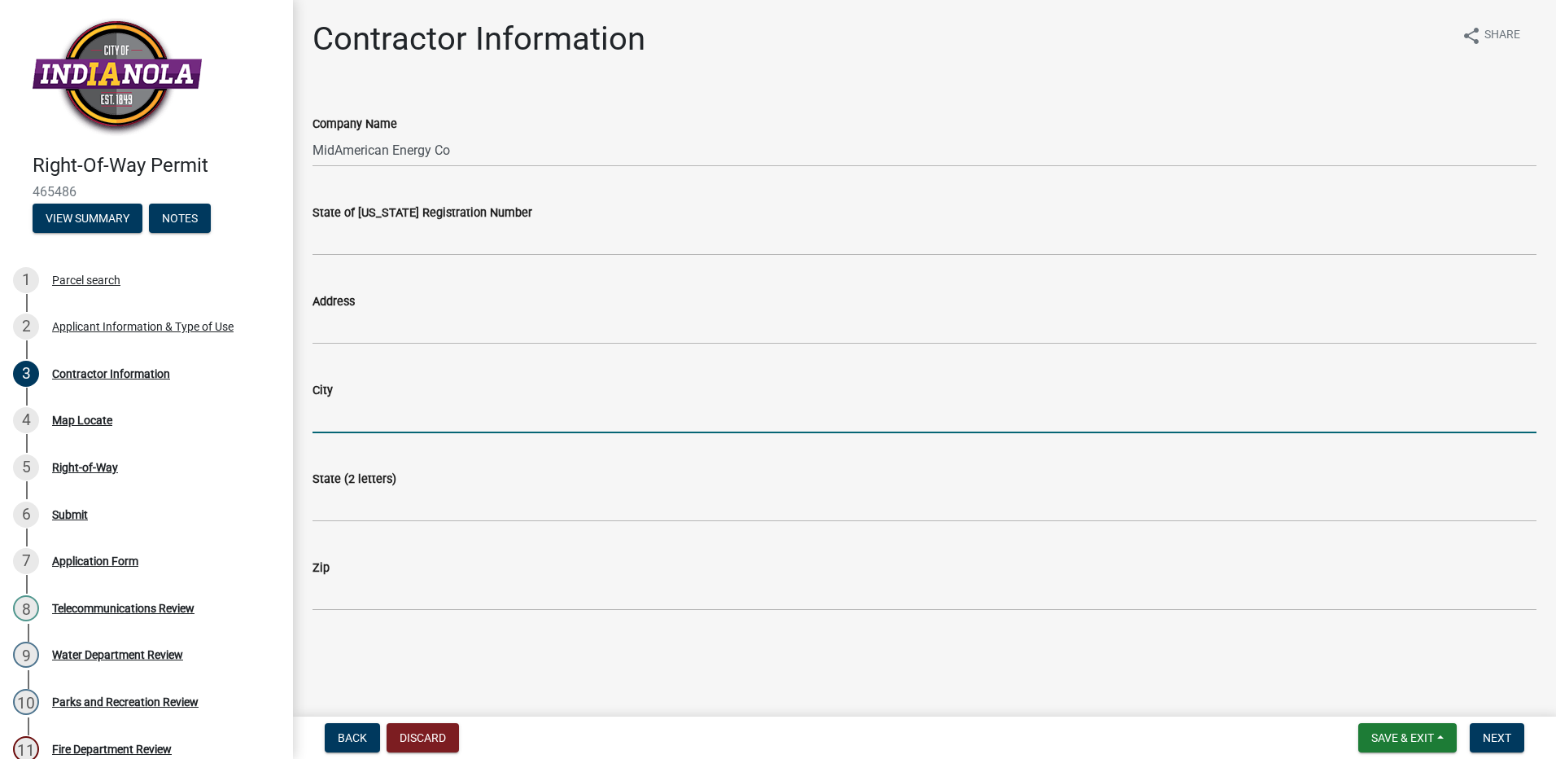
click at [488, 411] on input "City" at bounding box center [925, 416] width 1224 height 33
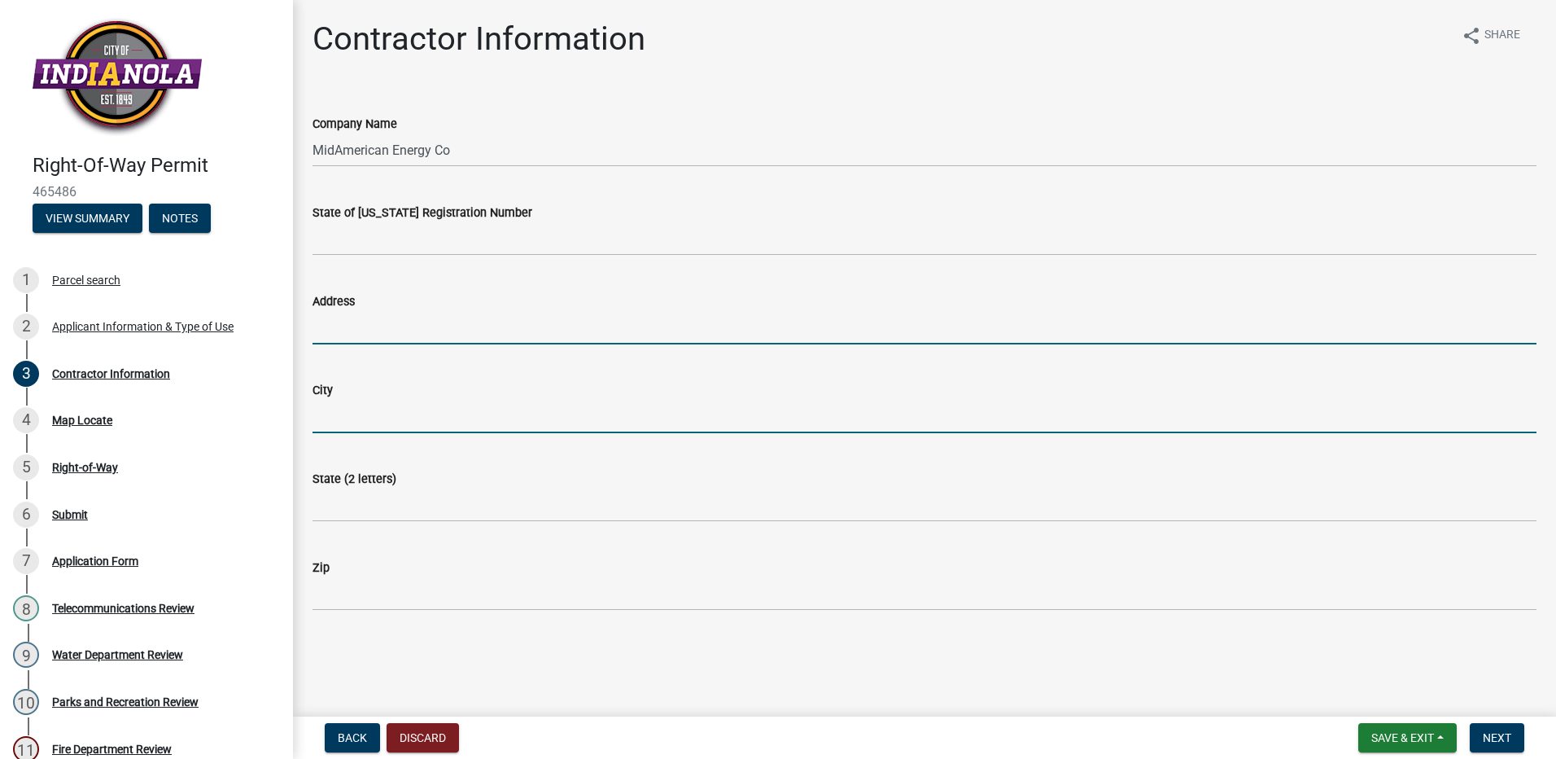
click at [410, 330] on input "Address" at bounding box center [925, 327] width 1224 height 33
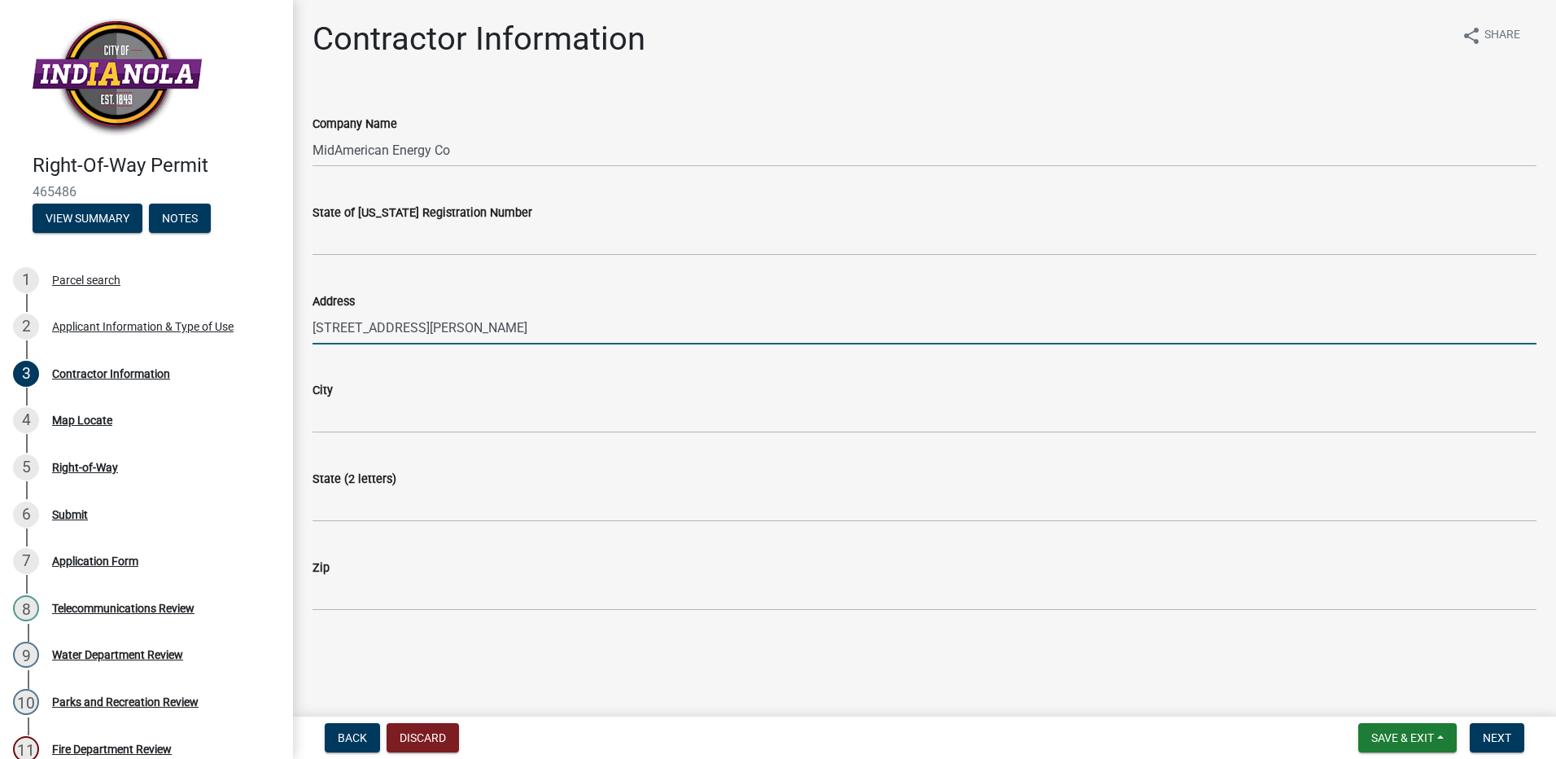
type input "[STREET_ADDRESS][PERSON_NAME]"
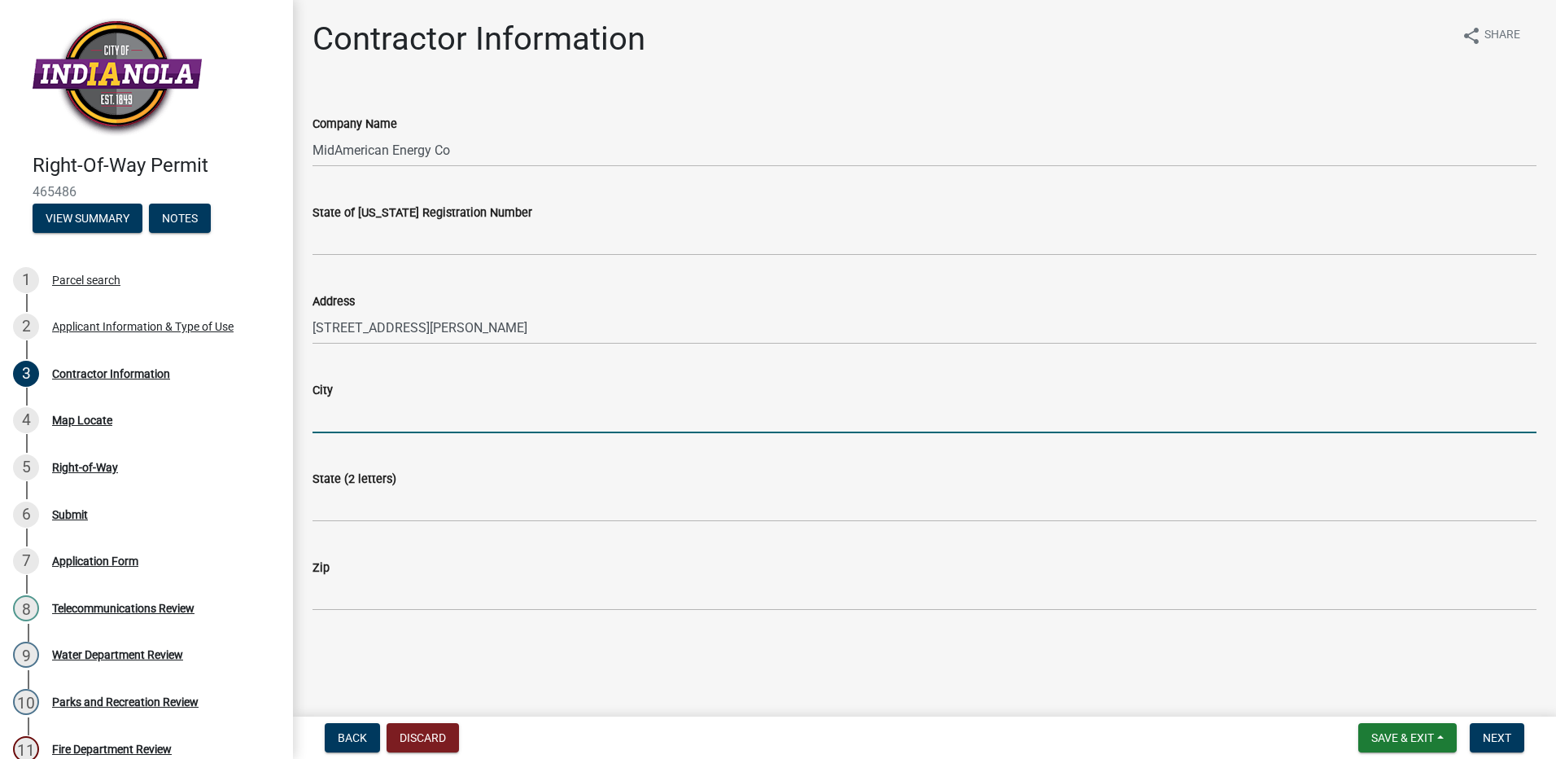
click at [332, 412] on input "City" at bounding box center [925, 416] width 1224 height 33
type input "Urbandale"
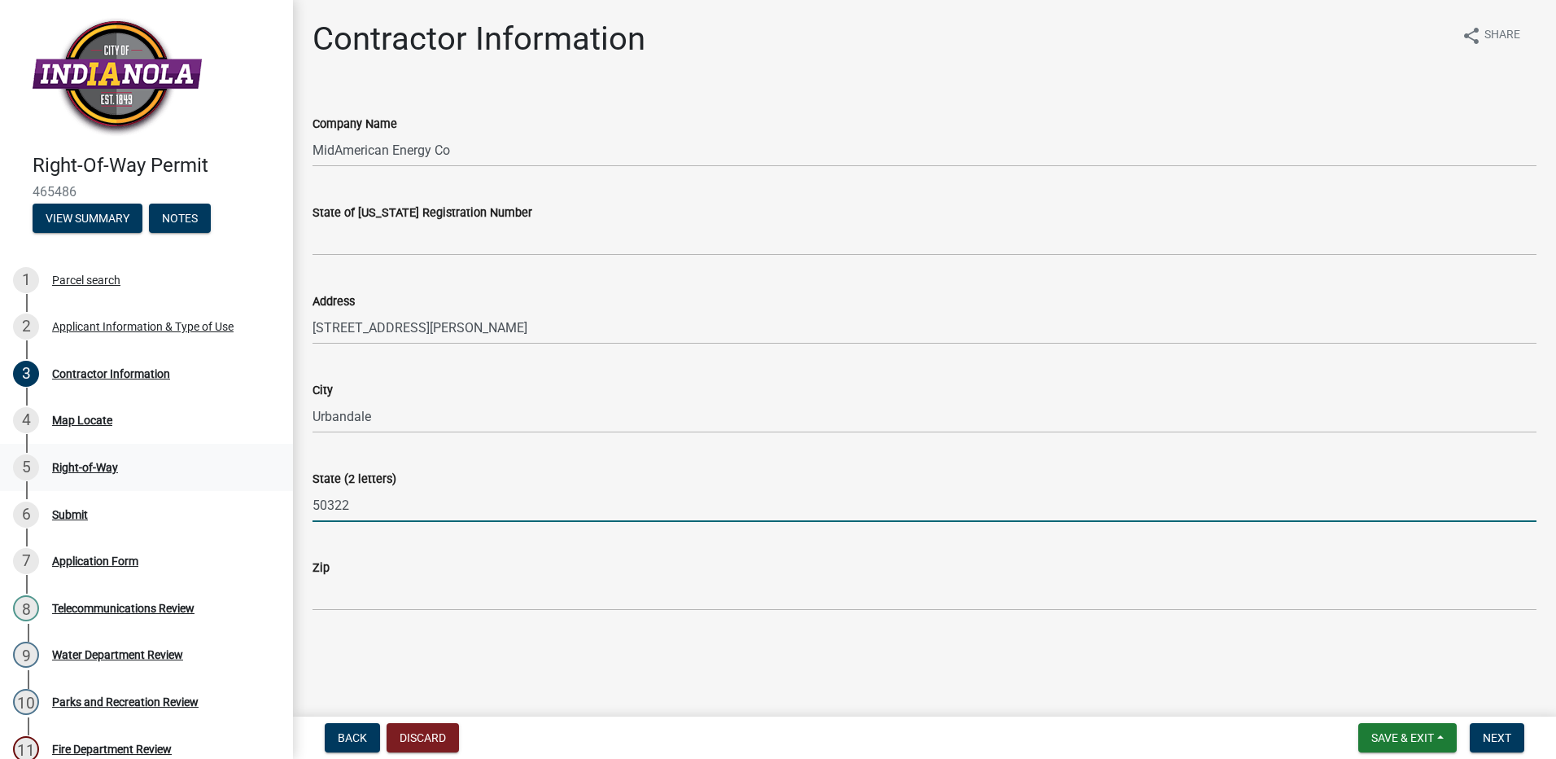
drag, startPoint x: 396, startPoint y: 493, endPoint x: 70, endPoint y: 483, distance: 325.8
click at [70, 483] on div "Right-Of-Way Permit 465486 View Summary Notes 1 Parcel search 2 Applicant Infor…" at bounding box center [778, 379] width 1556 height 759
type input "IA"
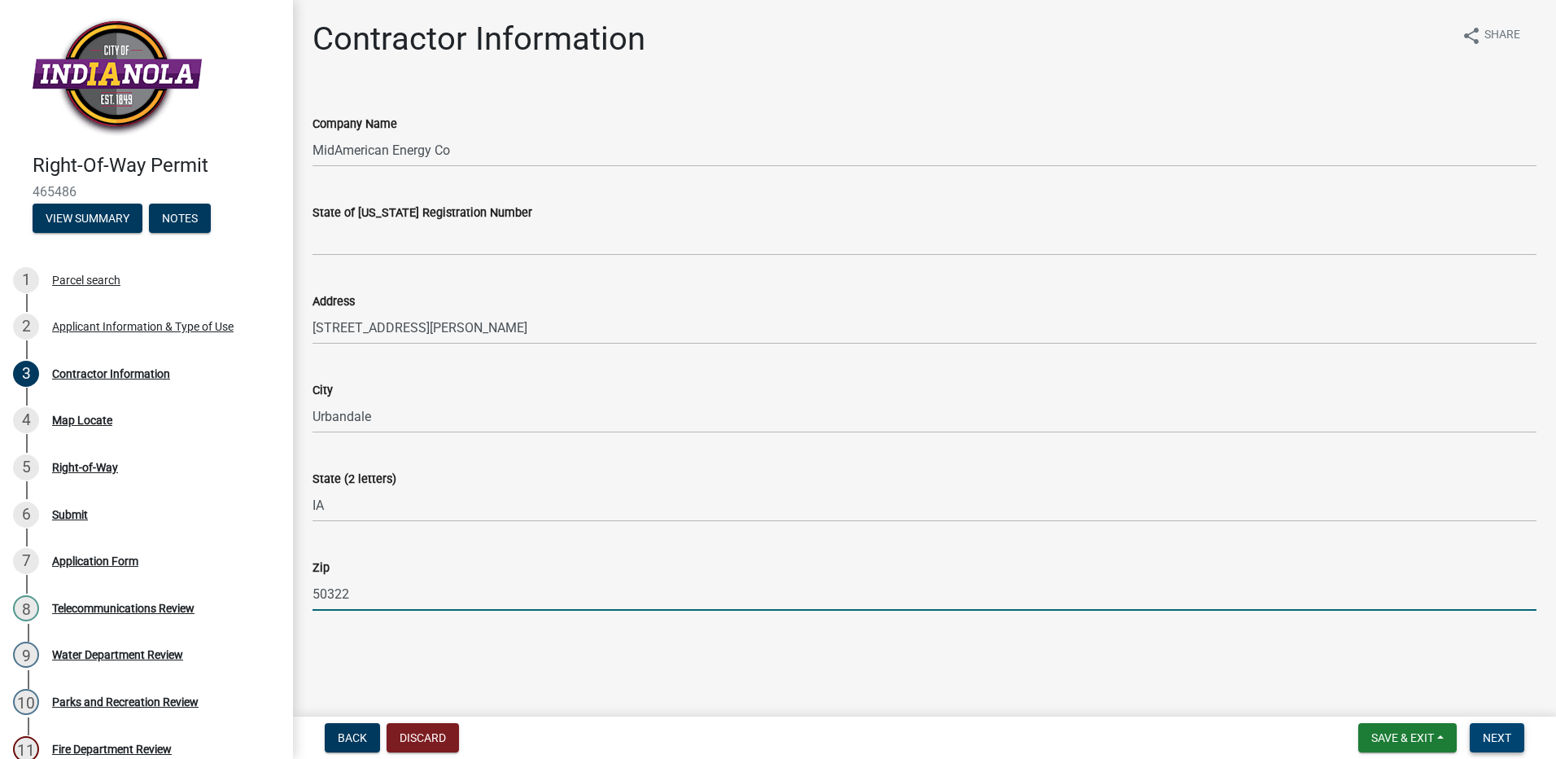
type input "50322"
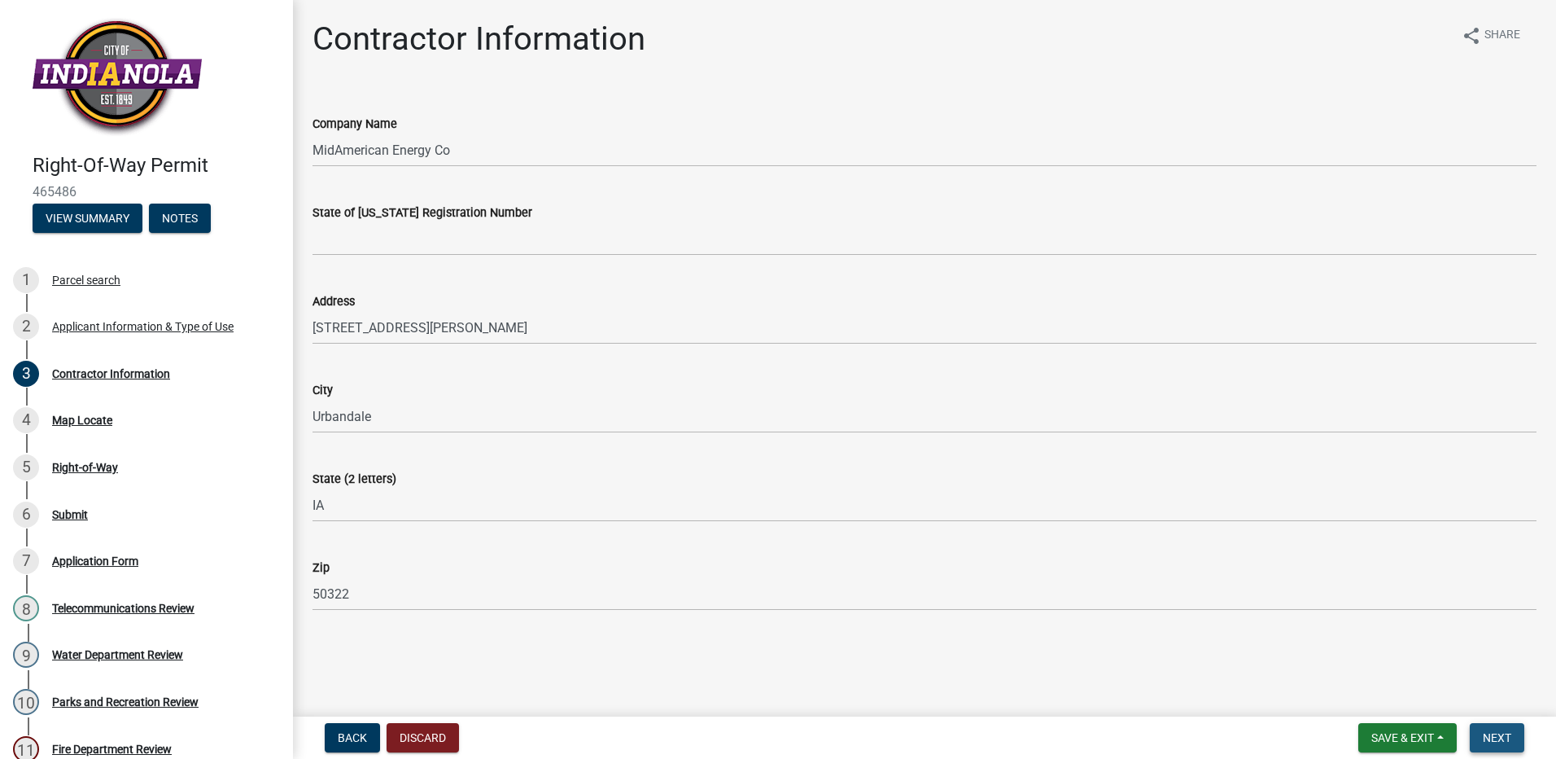
click at [1513, 733] on button "Next" at bounding box center [1497, 737] width 55 height 29
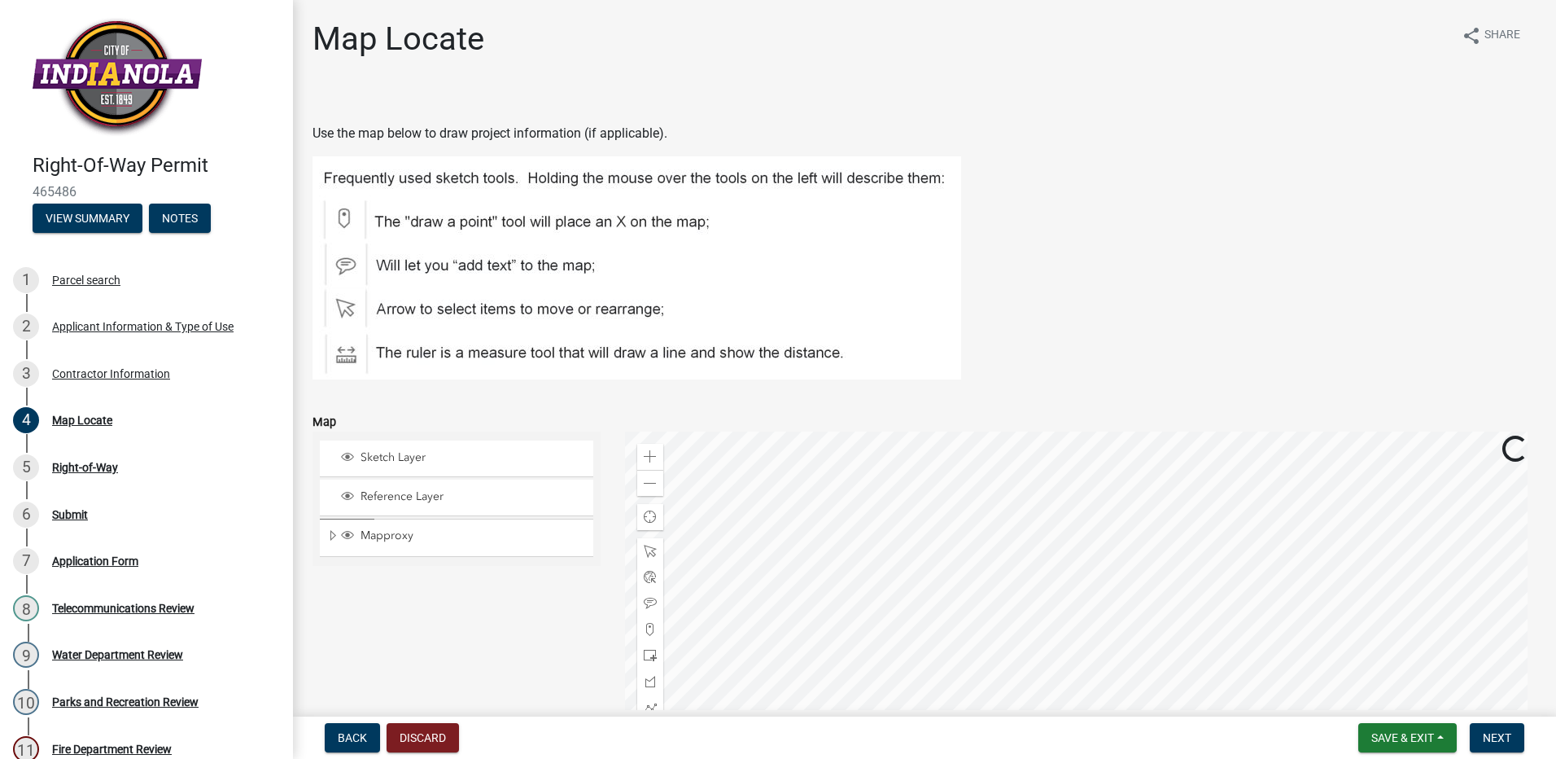
drag, startPoint x: 1263, startPoint y: 351, endPoint x: 1130, endPoint y: 208, distance: 195.2
click at [1130, 208] on figure at bounding box center [925, 267] width 1224 height 223
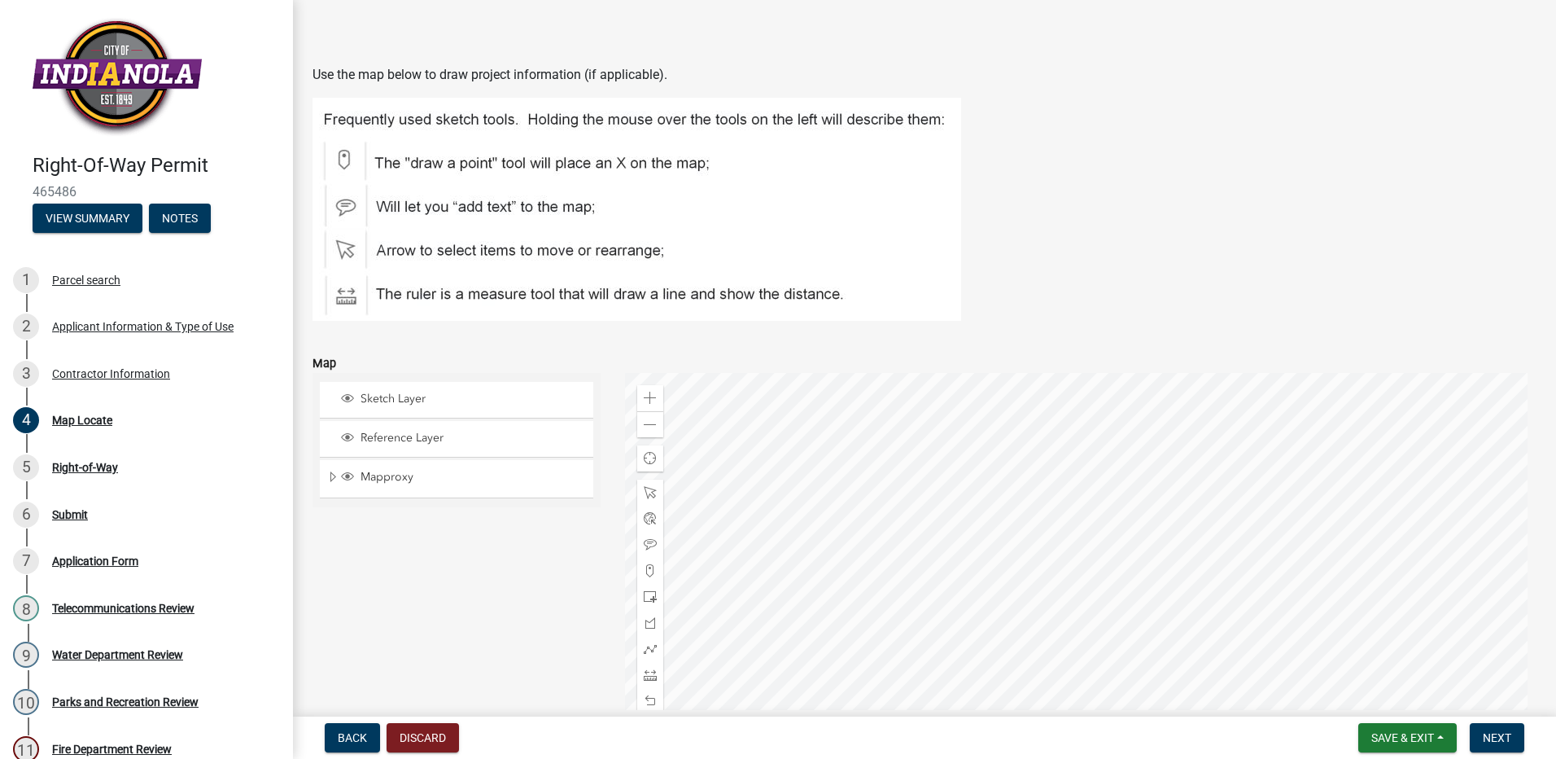
scroll to position [44, 0]
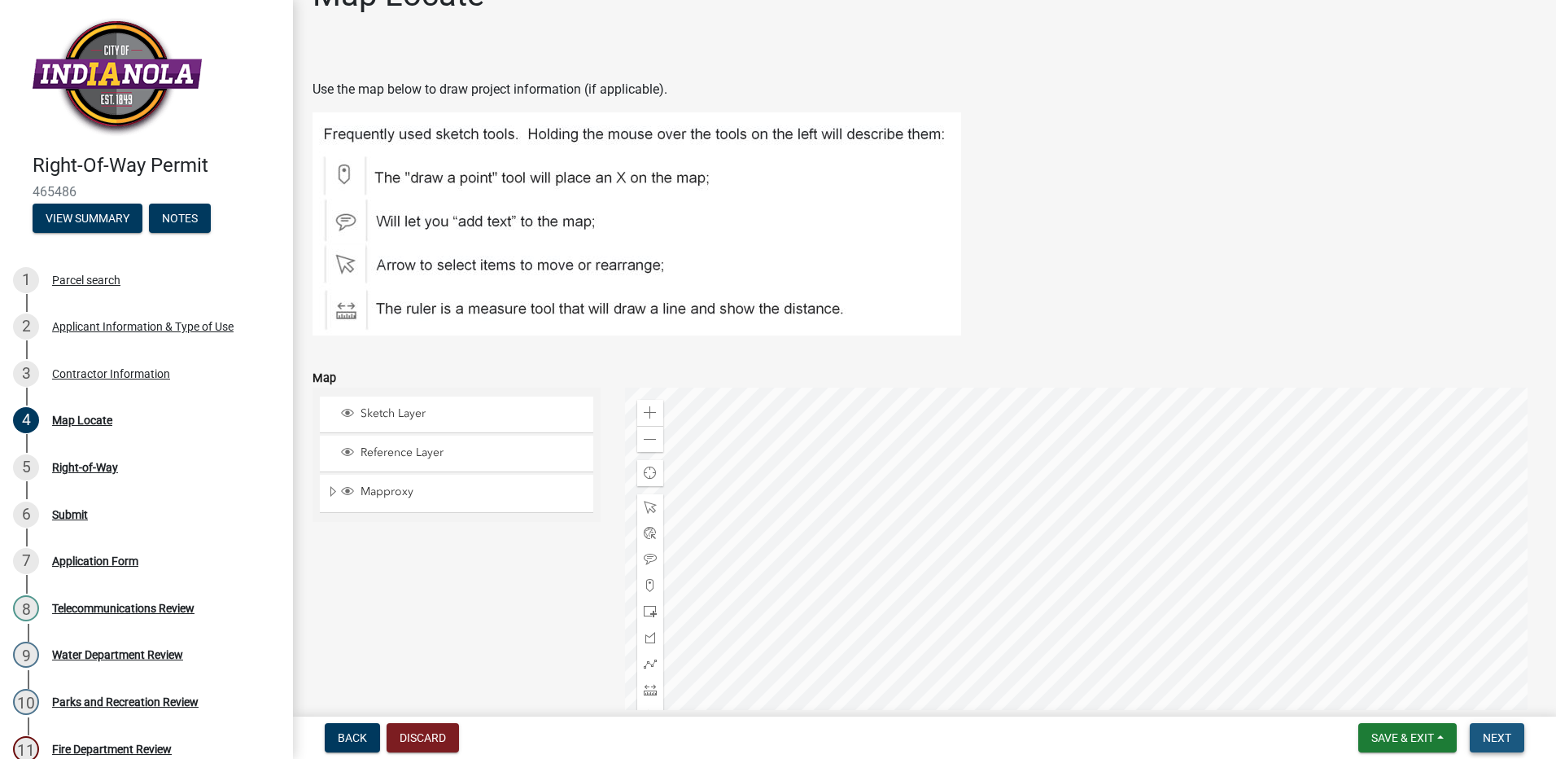
click at [1492, 737] on span "Next" at bounding box center [1497, 737] width 28 height 13
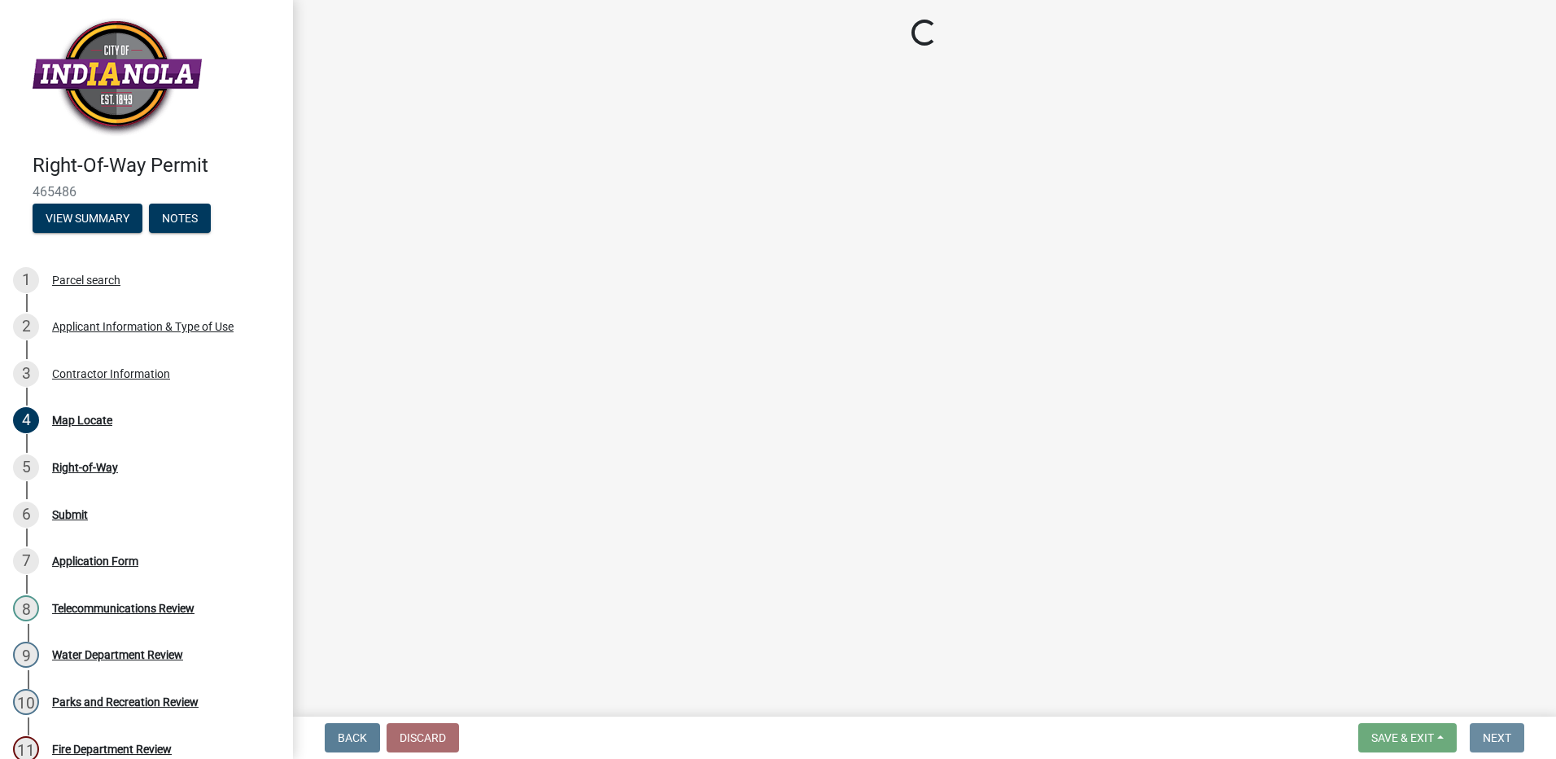
scroll to position [0, 0]
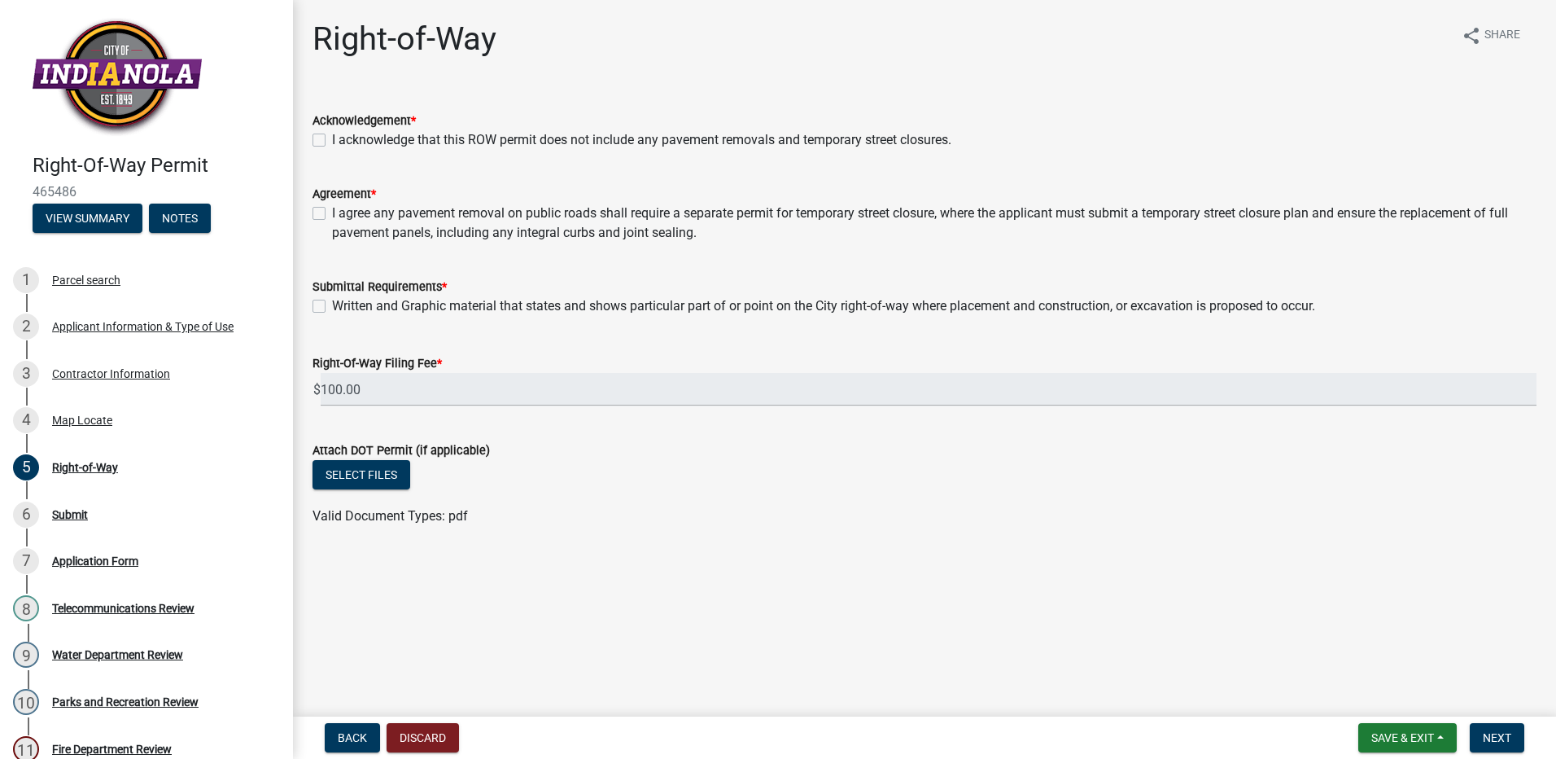
click at [422, 134] on label "I acknowledge that this ROW permit does not include any pavement removals and t…" at bounding box center [641, 140] width 619 height 20
click at [343, 134] on input "I acknowledge that this ROW permit does not include any pavement removals and t…" at bounding box center [337, 135] width 11 height 11
checkbox input "true"
click at [413, 218] on label "I agree any pavement removal on public roads shall require a separate permit fo…" at bounding box center [934, 222] width 1205 height 39
click at [343, 214] on input "I agree any pavement removal on public roads shall require a separate permit fo…" at bounding box center [337, 208] width 11 height 11
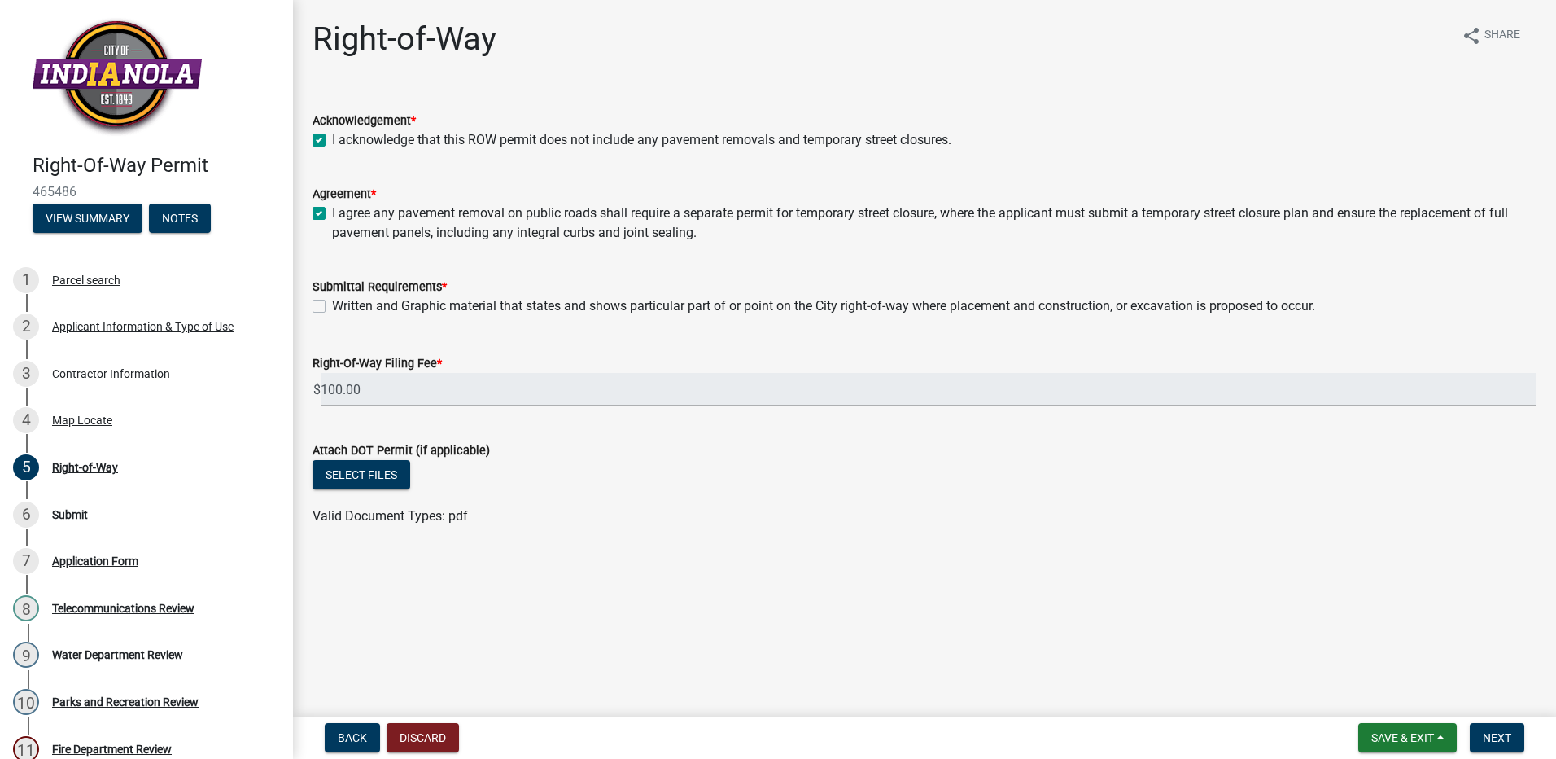
checkbox input "true"
click at [390, 301] on label "Written and Graphic material that states and shows particular part of or point …" at bounding box center [823, 306] width 983 height 20
click at [343, 301] on input "Written and Graphic material that states and shows particular part of or point …" at bounding box center [337, 301] width 11 height 11
checkbox input "true"
click at [1509, 735] on span "Next" at bounding box center [1497, 737] width 28 height 13
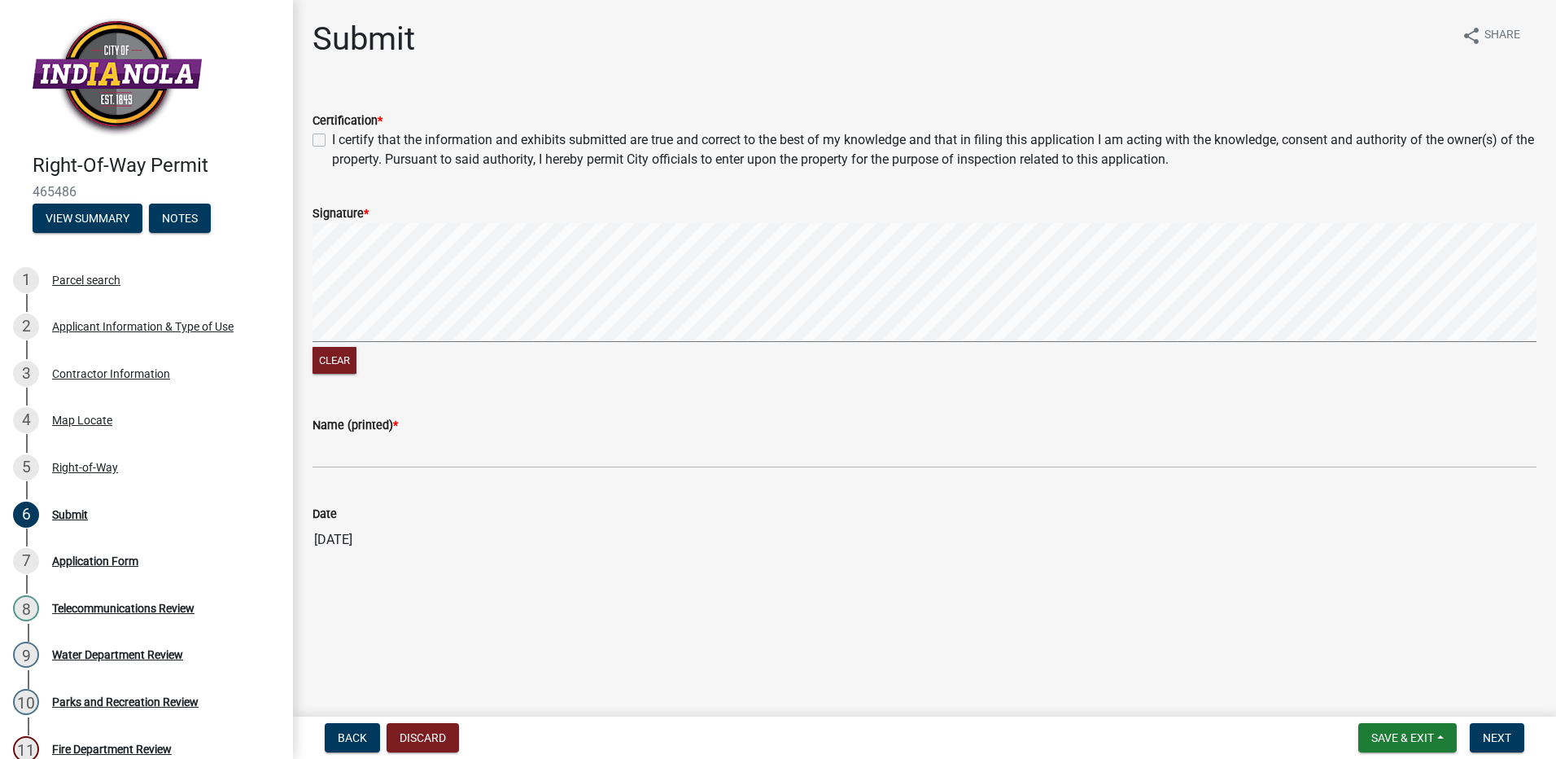
click at [332, 139] on label "I certify that the information and exhibits submitted are true and correct to t…" at bounding box center [934, 149] width 1205 height 39
click at [332, 139] on input "I certify that the information and exhibits submitted are true and correct to t…" at bounding box center [337, 135] width 11 height 11
checkbox input "true"
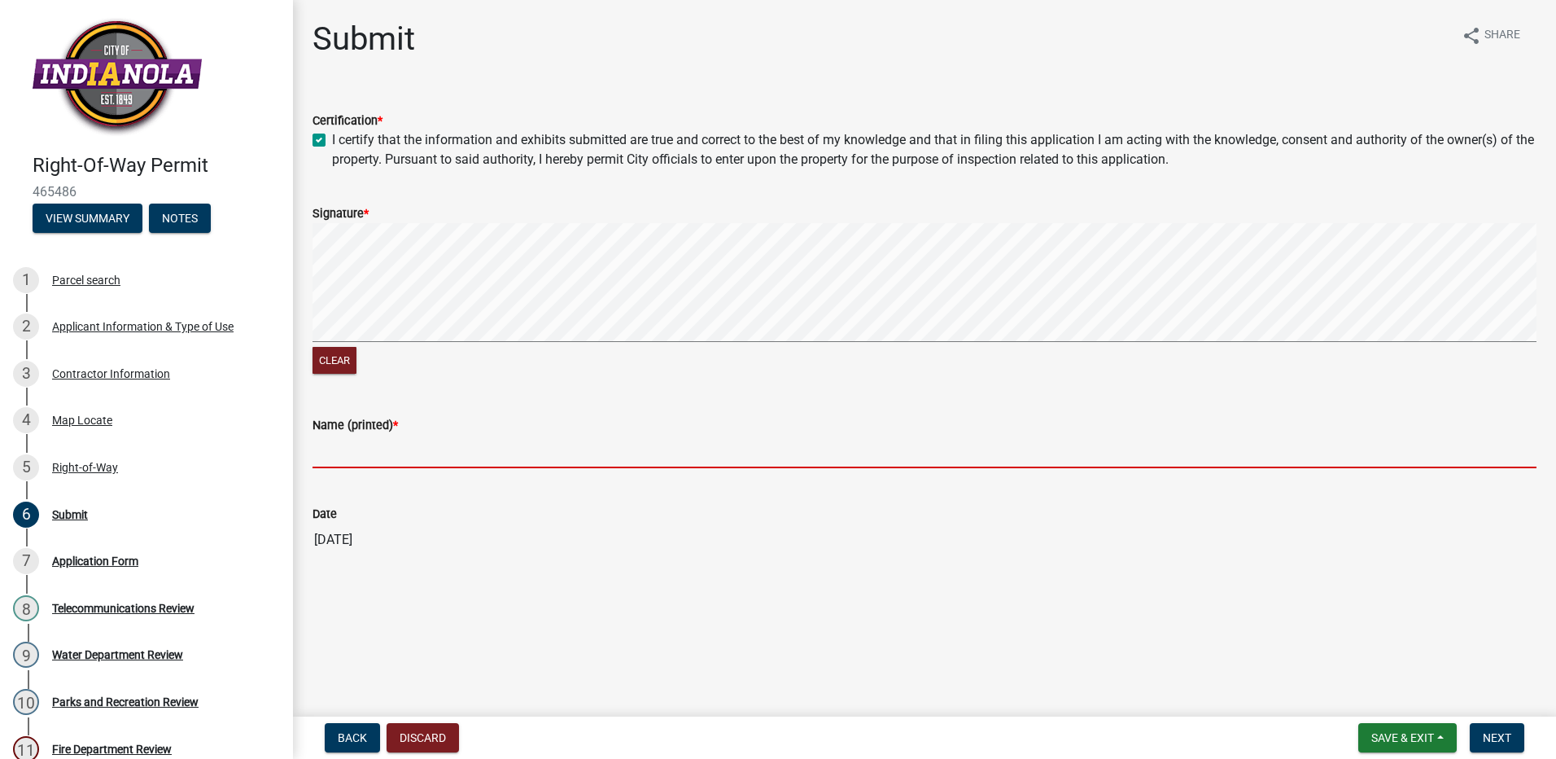
click at [354, 457] on input "Name (printed) *" at bounding box center [925, 451] width 1224 height 33
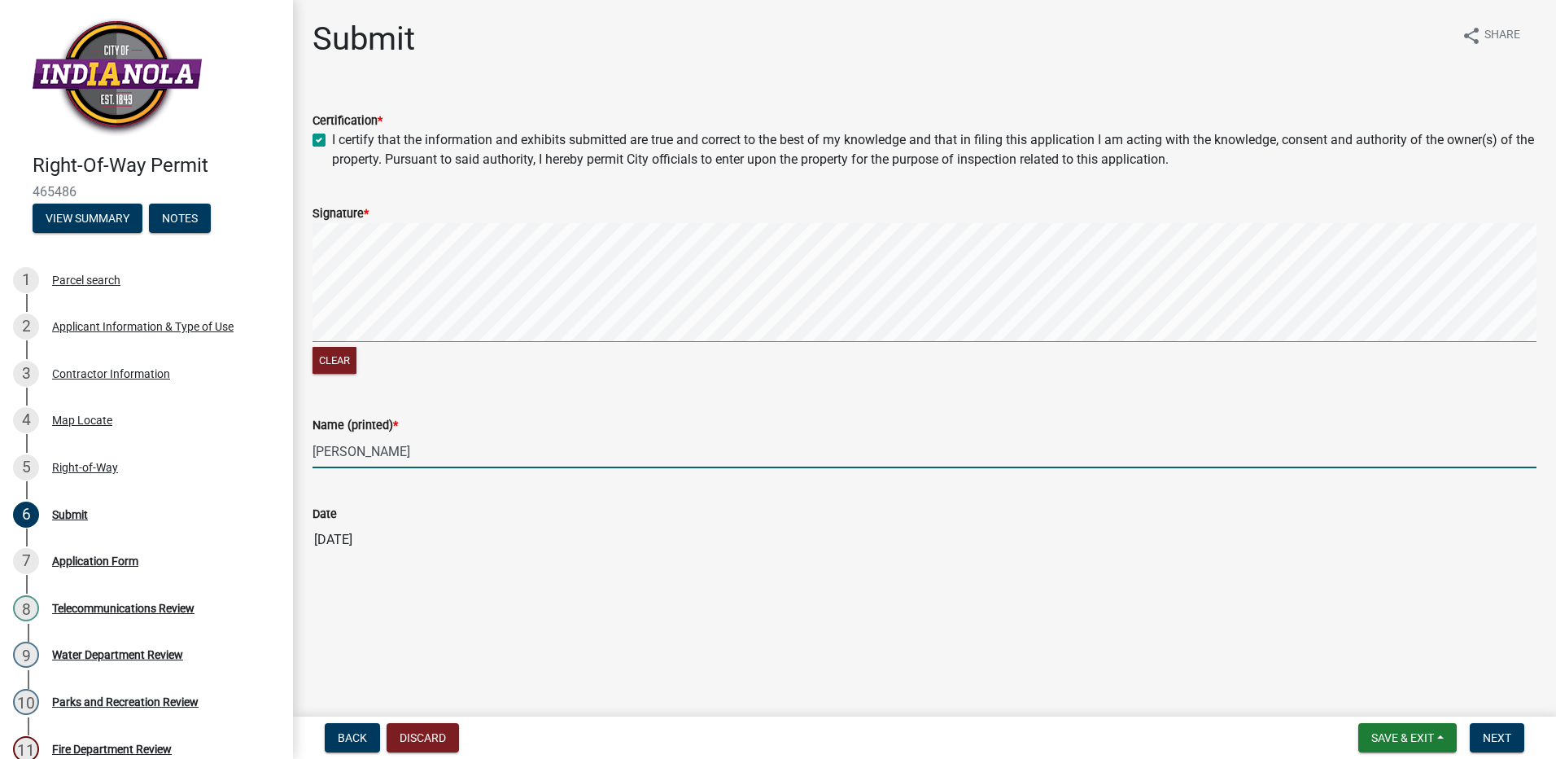
type input "[PERSON_NAME]"
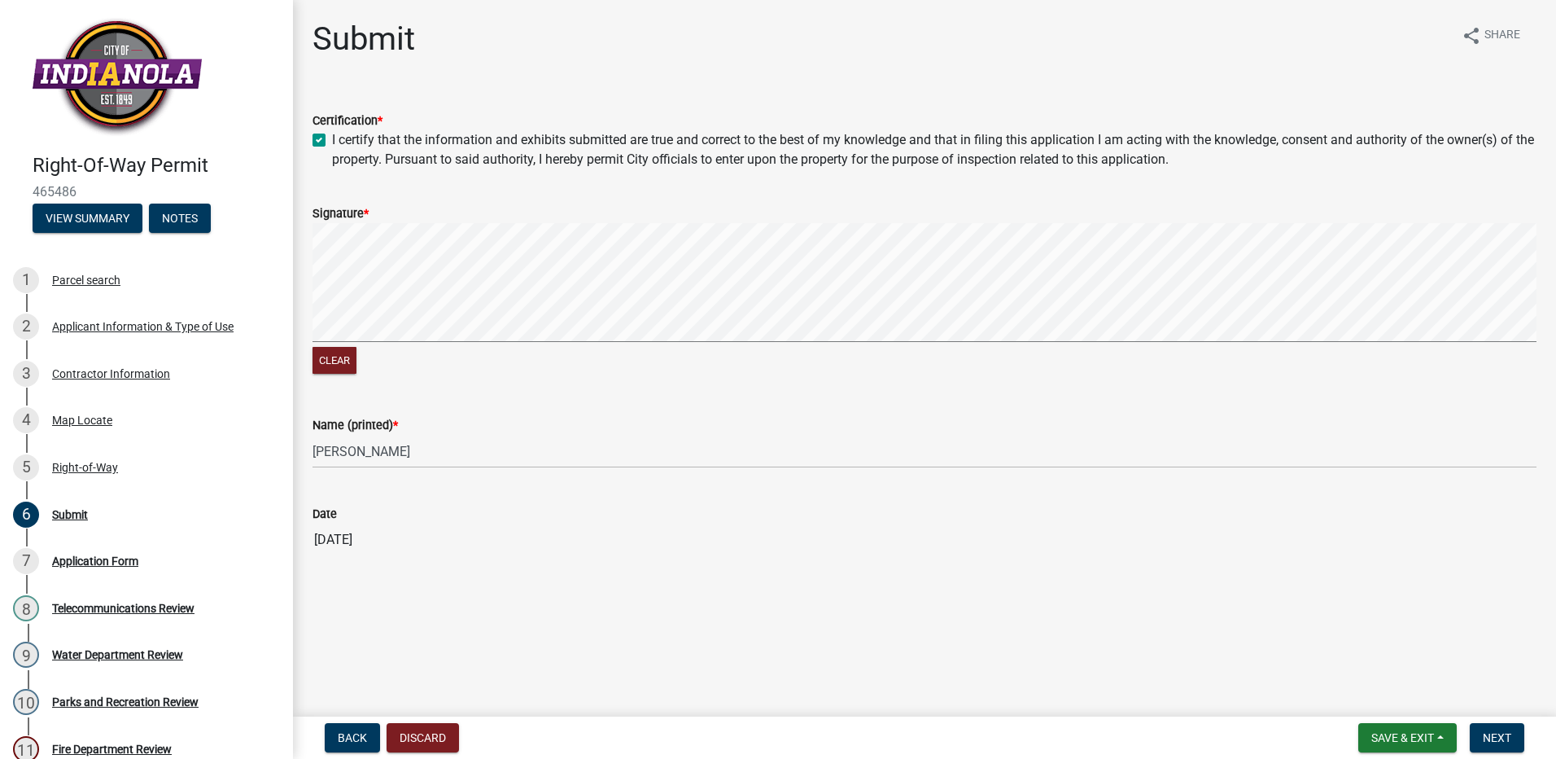
click at [536, 597] on main "Submit share Share Certification * I certify that the information and exhibits …" at bounding box center [924, 355] width 1263 height 710
click at [1490, 736] on span "Next" at bounding box center [1497, 737] width 28 height 13
